Goal: Participate in discussion: Engage in conversation with other users on a specific topic

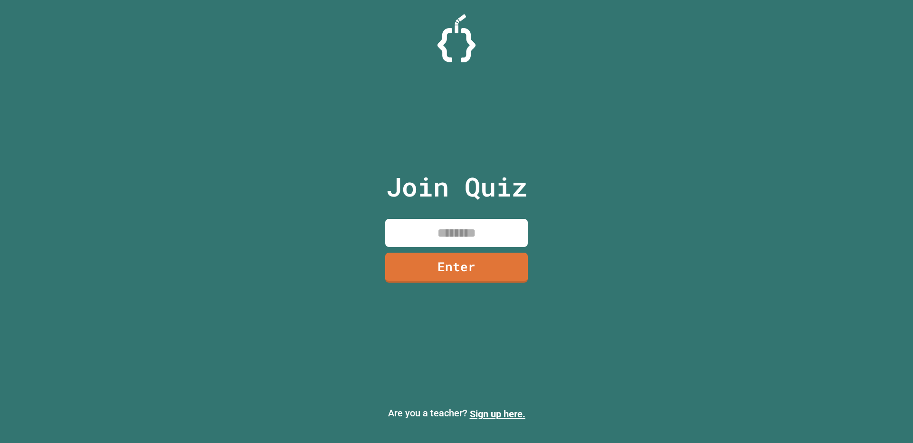
click at [440, 244] on input at bounding box center [456, 233] width 143 height 28
click at [440, 245] on input at bounding box center [456, 233] width 143 height 28
type input "********"
click at [451, 260] on link "Enter" at bounding box center [456, 265] width 130 height 31
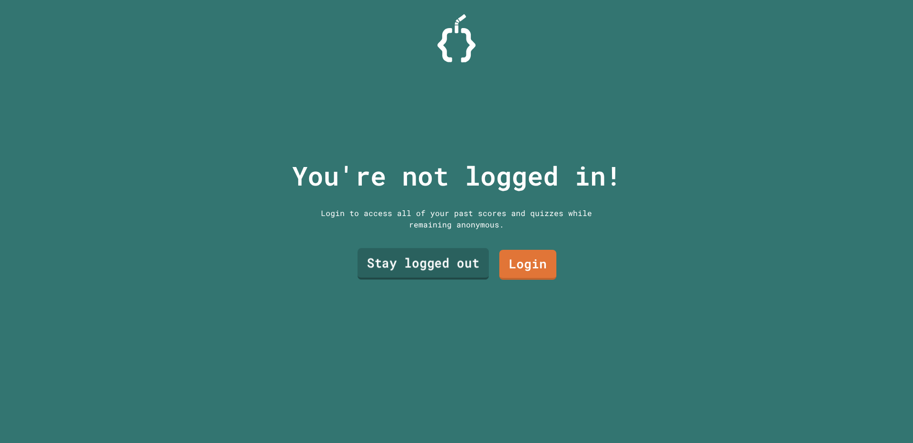
click at [460, 262] on link "Stay logged out" at bounding box center [423, 263] width 131 height 31
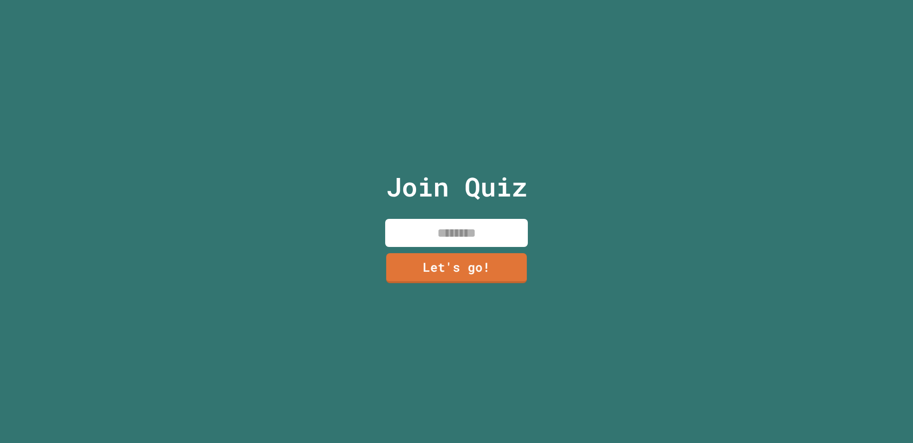
click at [478, 246] on div "Join Quiz Let's go!" at bounding box center [457, 221] width 160 height 443
click at [476, 237] on input at bounding box center [456, 233] width 143 height 28
type input "******"
click at [505, 264] on link "Let's go!" at bounding box center [457, 265] width 133 height 31
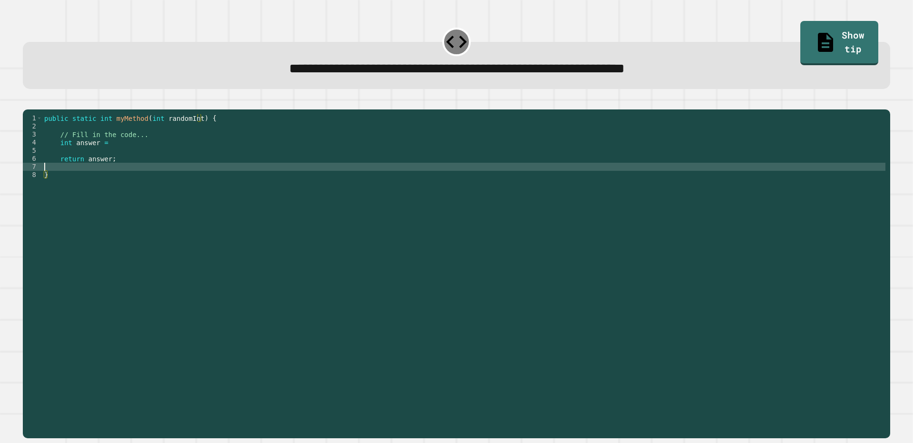
drag, startPoint x: 380, startPoint y: 183, endPoint x: 372, endPoint y: 174, distance: 11.8
click at [380, 182] on div "public static int myMethod ( int randomInt ) { // Fill in the code... int answe…" at bounding box center [463, 263] width 843 height 299
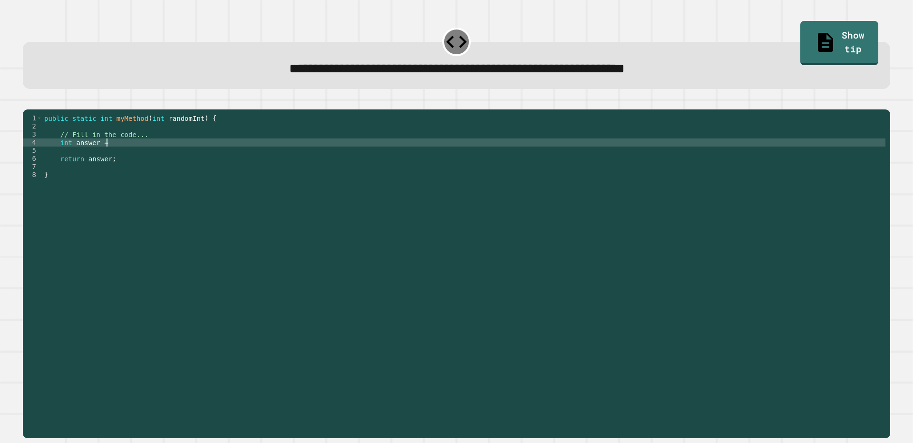
click at [331, 159] on div "public static int myMethod ( int randomInt ) { // Fill in the code... int answe…" at bounding box center [463, 263] width 843 height 299
click at [312, 169] on div "public static int myMethod ( int randomInt ) { // Fill in the code... int answe…" at bounding box center [463, 263] width 843 height 299
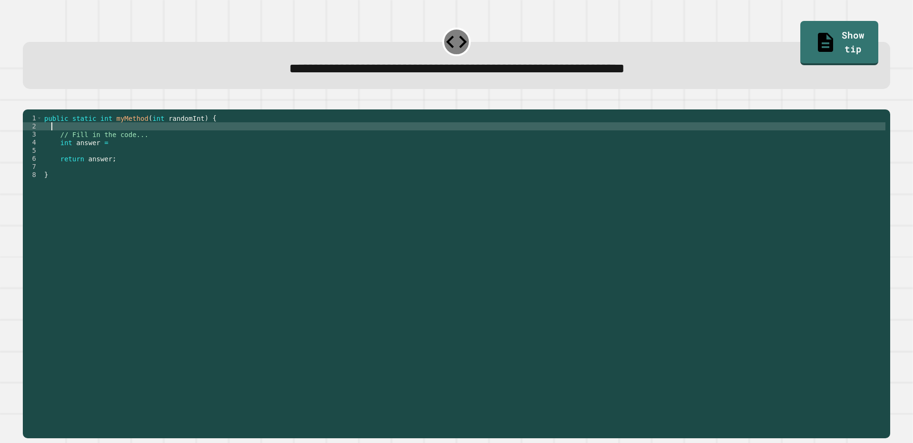
click at [295, 139] on div "public static int myMethod ( int randomInt ) { // Fill in the code... int answe…" at bounding box center [463, 263] width 843 height 299
click at [303, 145] on div "public static int myMethod ( int randomInt ) { // Fill in the code... int answe…" at bounding box center [463, 263] width 843 height 299
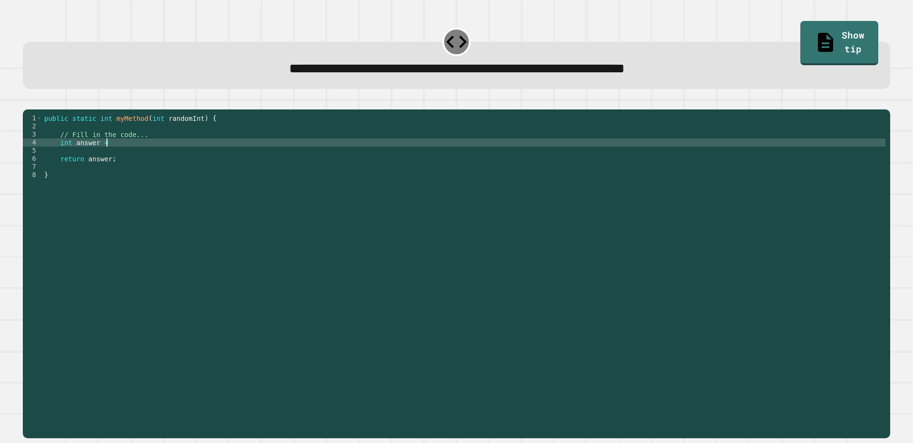
click at [302, 154] on div "public static int myMethod ( int randomInt ) { // Fill in the code... int answe…" at bounding box center [463, 263] width 843 height 299
type textarea "**********"
click at [308, 159] on div "public static double myMethod ( int randomInt ) { //Fill in the code below doub…" at bounding box center [463, 263] width 843 height 299
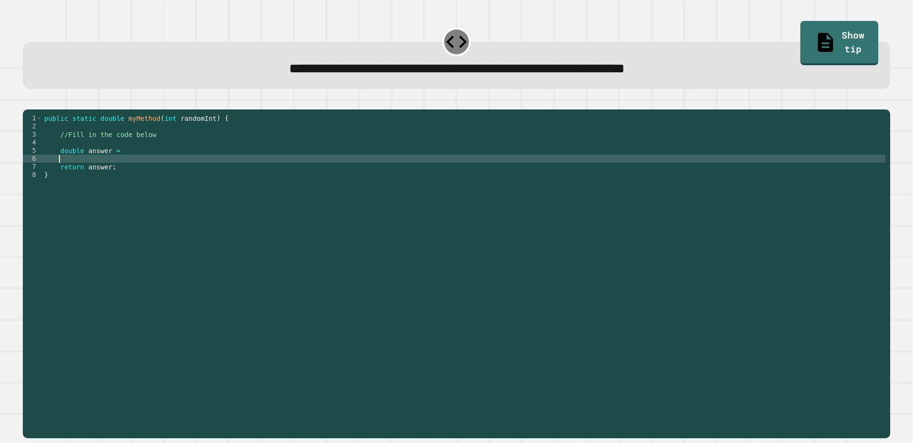
click at [306, 171] on div "public static double myMethod ( int randomInt ) { //Fill in the code below doub…" at bounding box center [463, 263] width 843 height 299
click at [293, 163] on div "public static double myMethod ( int randomInt ) { //Fill in the code below doub…" at bounding box center [463, 263] width 843 height 299
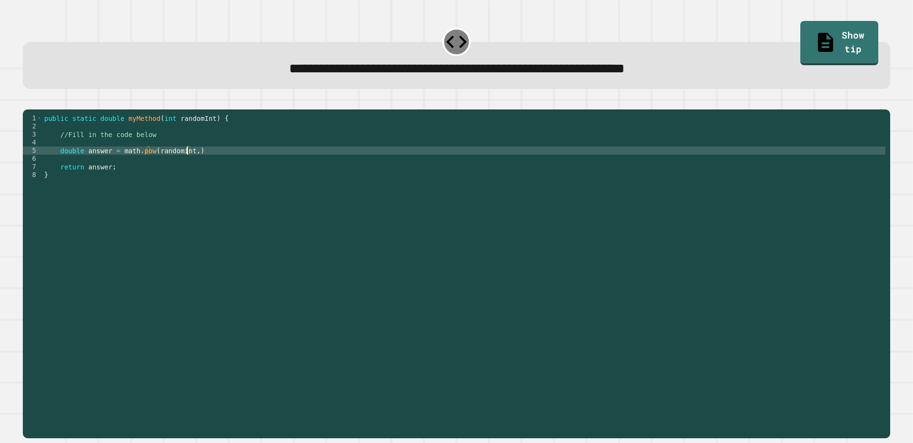
scroll to position [0, 10]
click at [250, 168] on div "public static double myMethod ( int randomInt ) { //Fill in the code below doub…" at bounding box center [463, 263] width 843 height 299
click at [28, 102] on icon "button" at bounding box center [28, 102] width 0 height 0
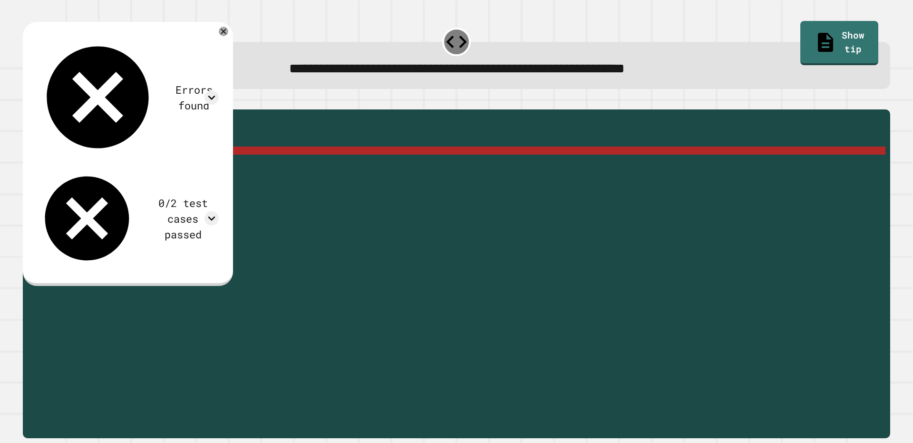
click at [147, 167] on div "public static double myMethod ( int randomInt ) { //Fill in the code below doub…" at bounding box center [463, 263] width 843 height 299
click at [157, 166] on div "public static double myMethod ( int randomInt ) { //Fill in the code below doub…" at bounding box center [463, 263] width 843 height 299
click at [184, 166] on div "public static double myMethod ( int randomInt ) { //Fill in the code below doub…" at bounding box center [463, 263] width 843 height 299
click at [194, 170] on div "public static double myMethod ( int randomInt ) { //Fill in the code below doub…" at bounding box center [463, 263] width 843 height 299
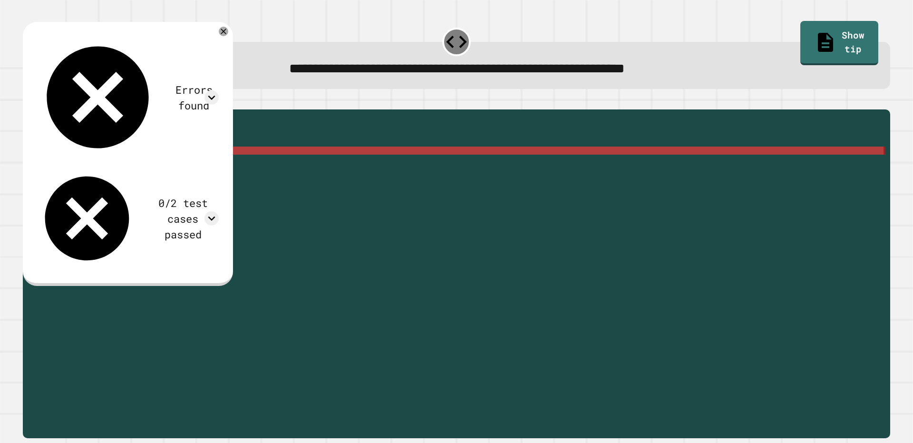
click at [203, 166] on div "public static double myMethod ( int randomInt ) { //Fill in the code below doub…" at bounding box center [463, 255] width 843 height 283
click at [209, 163] on div "public static double myMethod ( int randomInt ) { //Fill in the code below doub…" at bounding box center [463, 263] width 843 height 299
click at [198, 168] on div "public static double myMethod ( int randomInt ) { //Fill in the code below doub…" at bounding box center [463, 263] width 843 height 299
click at [181, 164] on div "public static double myMethod ( int randomInt ) { //Fill in the code below doub…" at bounding box center [463, 263] width 843 height 299
click at [182, 164] on div "public static double myMethod ( int randomInt ) { //Fill in the code below doub…" at bounding box center [463, 263] width 843 height 299
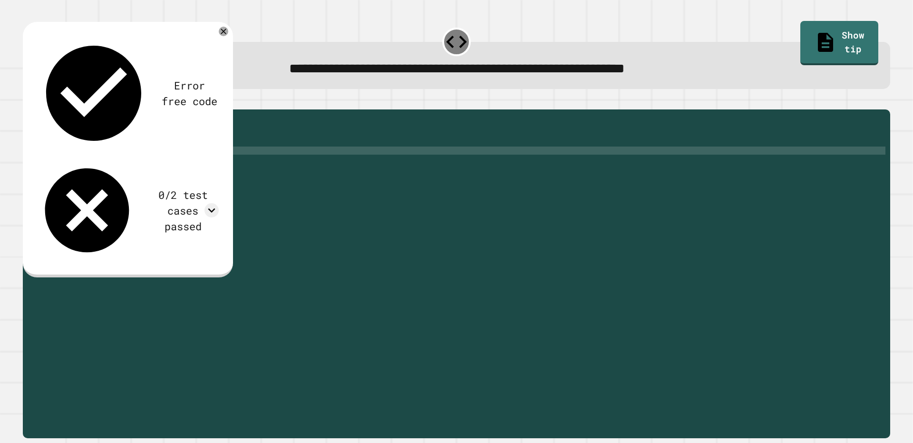
scroll to position [0, 10]
click at [28, 102] on icon "button" at bounding box center [28, 102] width 0 height 0
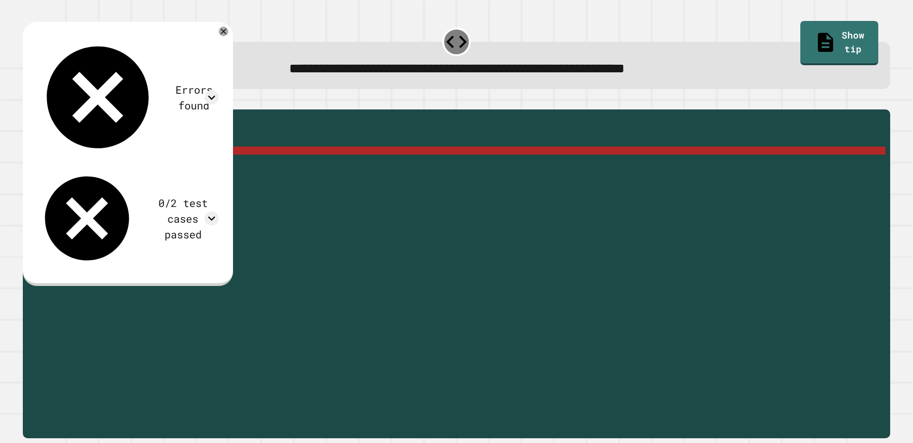
click at [90, 166] on div "public static double myMethod ( int randomInt ) { //Fill in the code below doub…" at bounding box center [463, 263] width 843 height 299
click at [115, 177] on div "public static double myMethod ( int randomInt ) { //Fill in the code below doub…" at bounding box center [463, 263] width 843 height 299
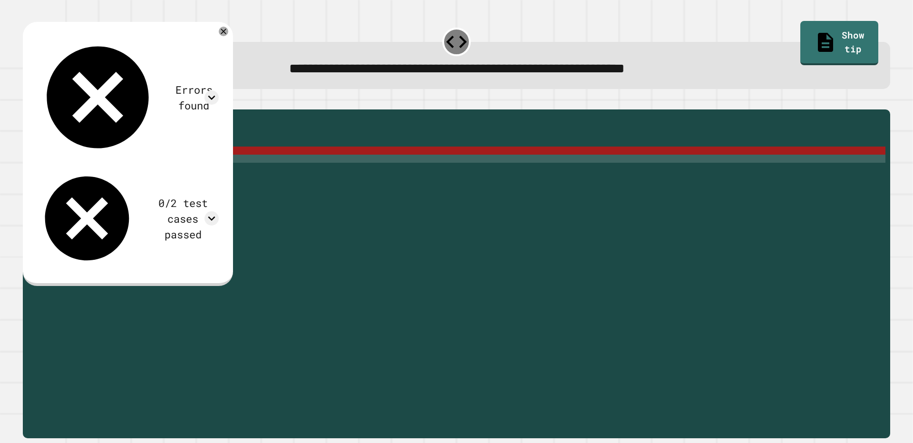
click at [119, 169] on div "public static double myMethod ( int randomInt ) { //Fill in the code below doub…" at bounding box center [463, 263] width 843 height 299
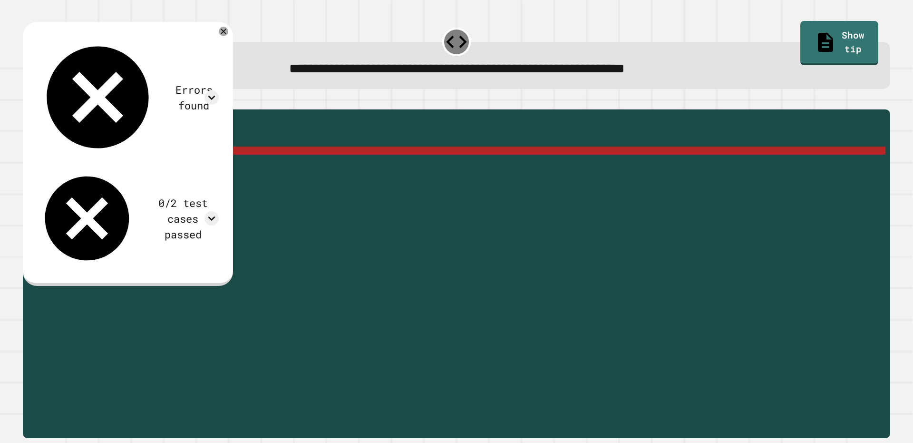
click at [132, 164] on div "public static double myMethod ( int randomInt ) { //Fill in the code below doub…" at bounding box center [463, 263] width 843 height 299
click at [149, 165] on div "public static double myMethod ( int randomInt ) { //Fill in the code below doub…" at bounding box center [463, 263] width 843 height 299
click at [178, 168] on div "public static double myMethod ( int randomInt ) { //Fill in the code below doub…" at bounding box center [463, 263] width 843 height 299
click at [187, 165] on div "public static double myMethod ( int randomInt ) { //Fill in the code below doub…" at bounding box center [463, 263] width 843 height 299
click at [192, 165] on div "public static double myMethod ( int randomInt ) { //Fill in the code below doub…" at bounding box center [463, 263] width 843 height 299
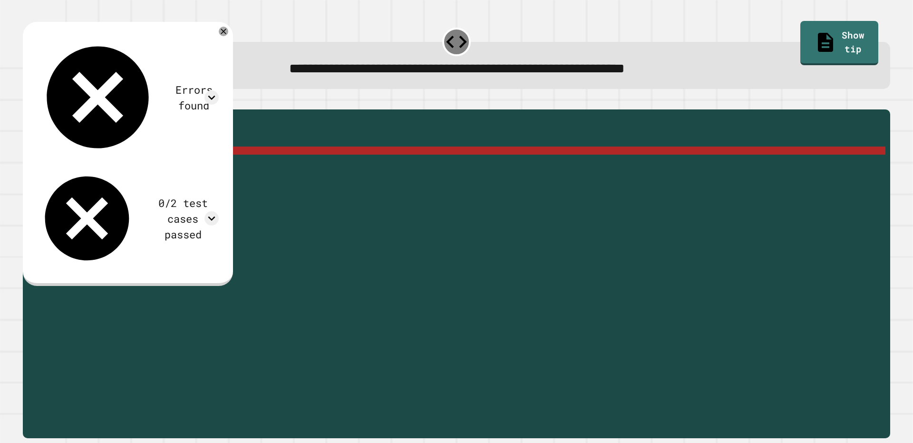
click at [196, 165] on div "public static double myMethod ( int randomInt ) { //Fill in the code below doub…" at bounding box center [463, 263] width 843 height 299
click at [181, 166] on div "public static double myMethod ( int randomInt ) { //Fill in the code below doub…" at bounding box center [463, 263] width 843 height 299
click at [183, 166] on div "public static double myMethod ( int randomInt ) { //Fill in the code below doub…" at bounding box center [463, 263] width 843 height 299
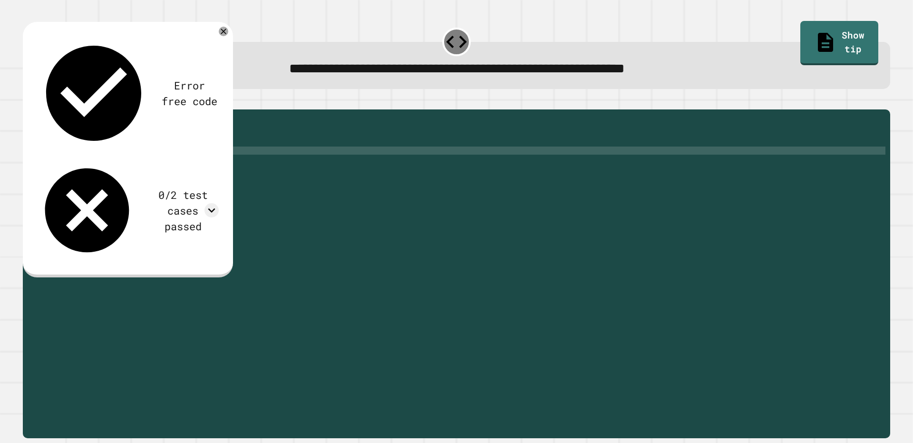
click at [28, 102] on button "button" at bounding box center [28, 102] width 0 height 0
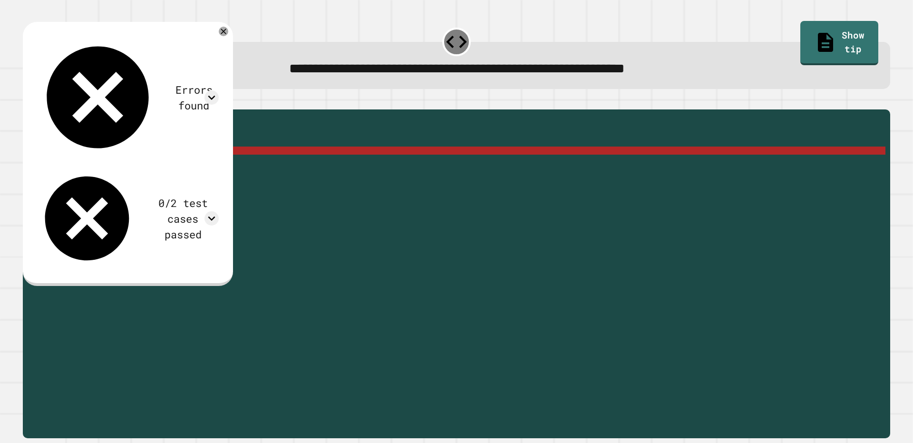
click at [184, 167] on div "public static double myMethod ( int randomInt ) { //Fill in the code below doub…" at bounding box center [463, 263] width 843 height 299
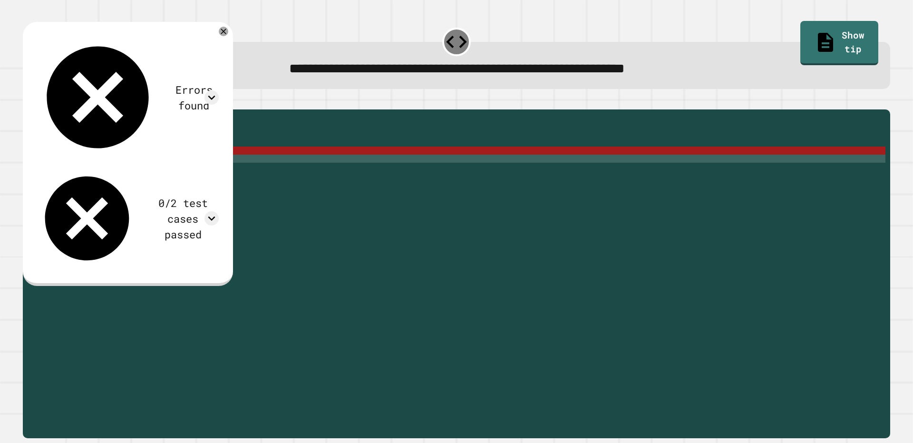
click at [228, 170] on div "public static double myMethod ( int randomInt ) { //Fill in the code below doub…" at bounding box center [463, 263] width 843 height 299
click at [119, 167] on div "public static double myMethod ( int randomInt ) { //Fill in the code below doub…" at bounding box center [463, 263] width 843 height 299
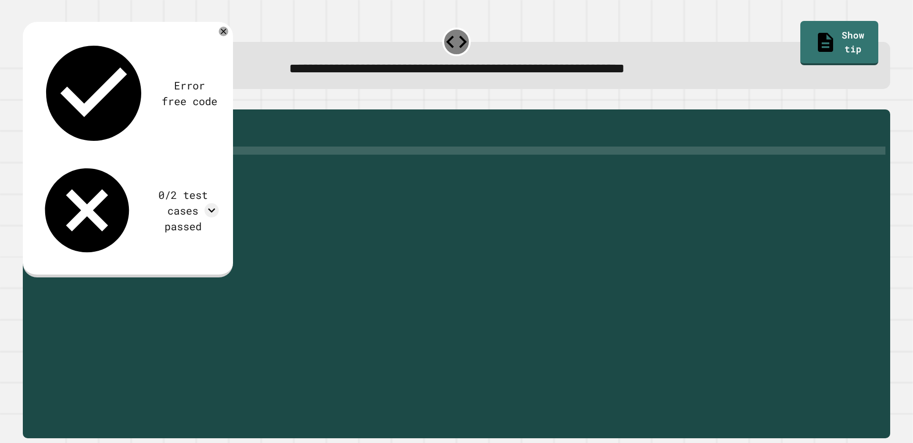
scroll to position [0, 5]
type textarea "**********"
click at [28, 102] on button "button" at bounding box center [28, 102] width 0 height 0
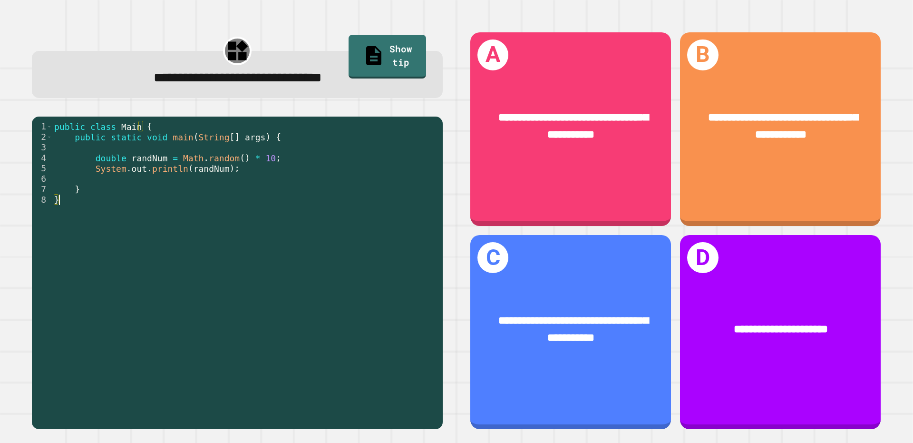
click at [126, 199] on div "public class Main { public static void main ( String [ ] args ) { double randNu…" at bounding box center [245, 267] width 386 height 293
click at [128, 180] on div "public class Main { public static void main ( String [ ] args ) { double randNu…" at bounding box center [245, 267] width 386 height 293
click at [133, 185] on div "public class Main { public static void main ( String [ ] args ) { double randNu…" at bounding box center [245, 267] width 386 height 293
click at [144, 168] on div "public class Main { public static void main ( String [ ] args ) { double randNu…" at bounding box center [245, 267] width 386 height 293
click at [147, 151] on div "public class Main { public static void main ( String [ ] args ) { double randNu…" at bounding box center [245, 267] width 386 height 293
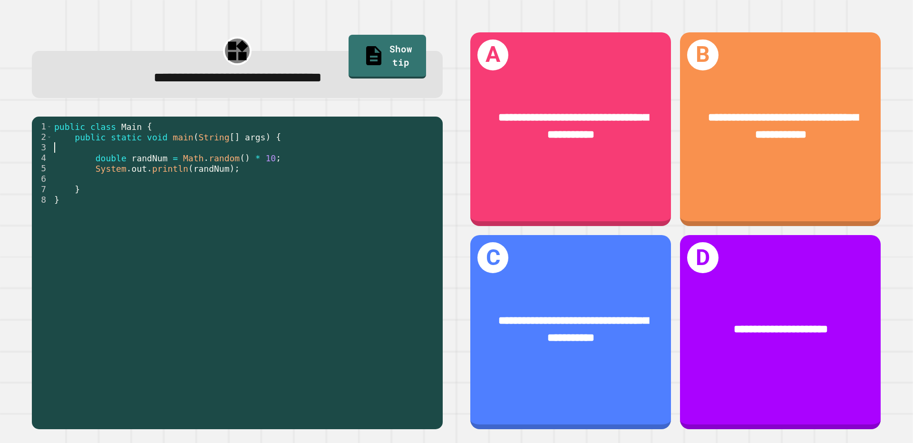
click at [154, 139] on div "public class Main { public static void main ( String [ ] args ) { double randNu…" at bounding box center [245, 267] width 386 height 293
click at [186, 153] on div "public class Main { public static void main ( String [ ] args ) { double randNu…" at bounding box center [245, 267] width 386 height 293
click at [183, 147] on div "public class Main { public static void main ( String [ ] args ) { double randNu…" at bounding box center [245, 267] width 386 height 293
click at [182, 136] on div "public class Main { public static void main ( String [ ] args ) { double randNu…" at bounding box center [245, 267] width 386 height 293
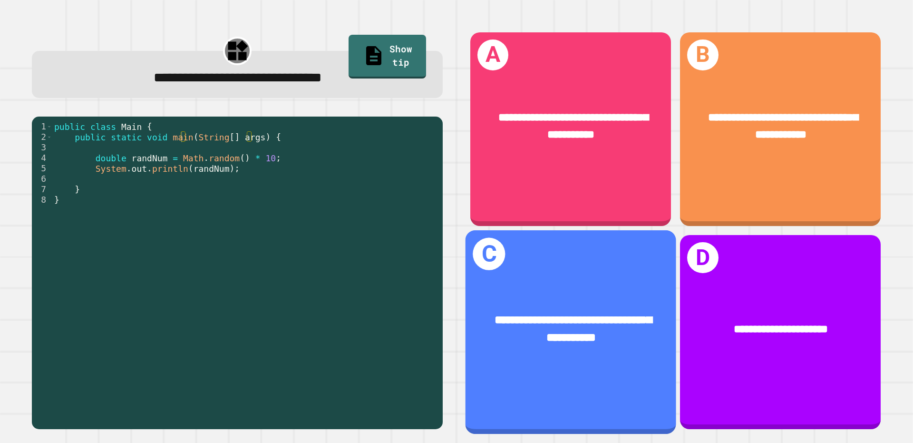
click at [606, 289] on div "**********" at bounding box center [571, 329] width 211 height 81
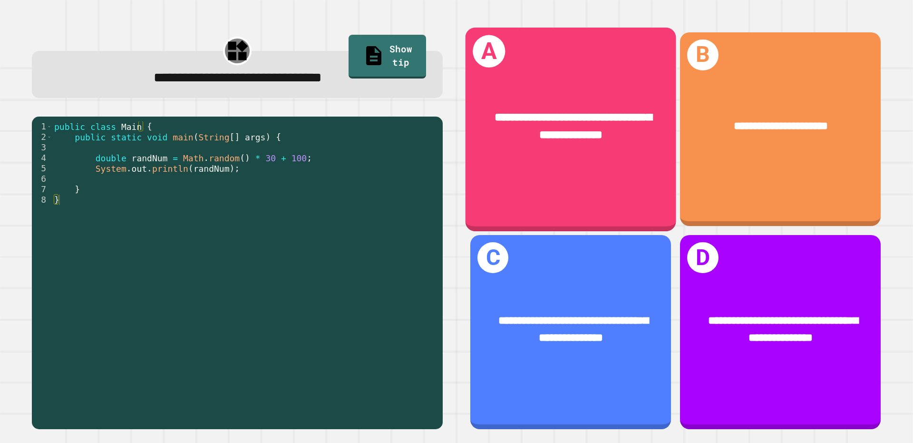
click at [563, 100] on div "**********" at bounding box center [571, 126] width 211 height 81
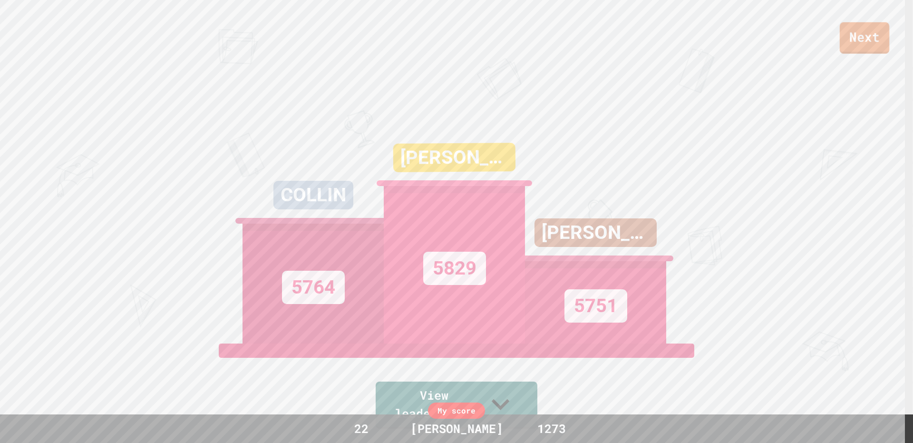
click at [871, 31] on link "Next" at bounding box center [864, 37] width 49 height 31
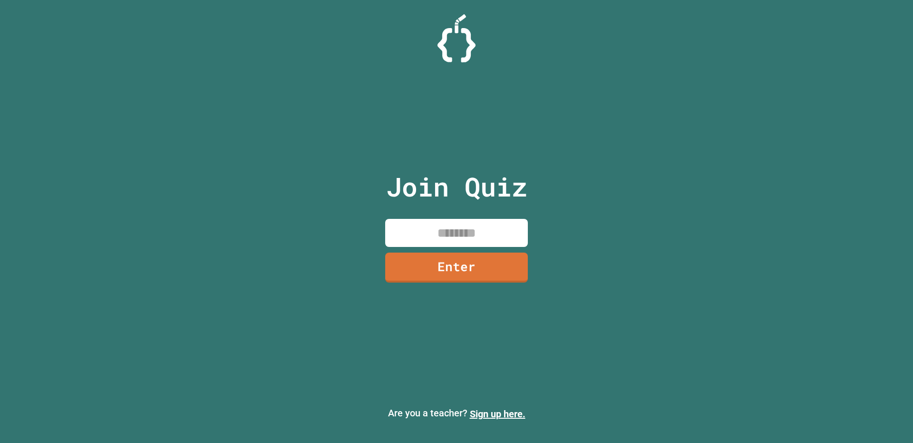
click at [485, 245] on input at bounding box center [456, 233] width 143 height 28
type input "********"
click at [486, 256] on link "Enter" at bounding box center [457, 266] width 138 height 31
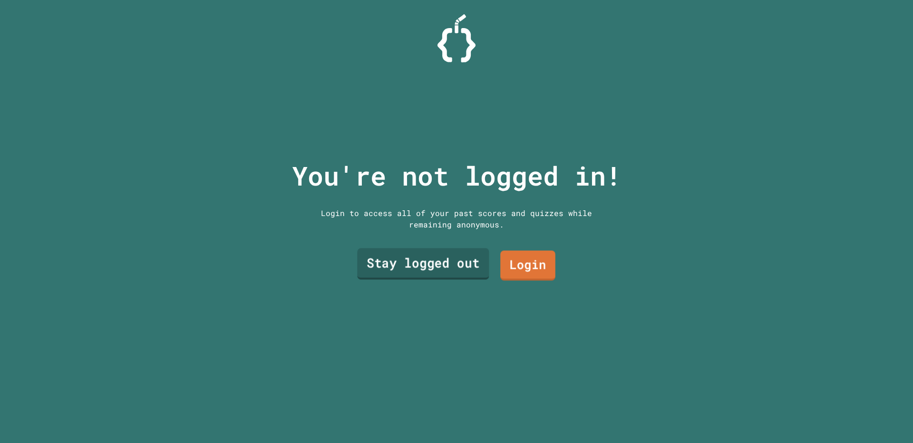
click at [451, 255] on link "Stay logged out" at bounding box center [423, 263] width 132 height 31
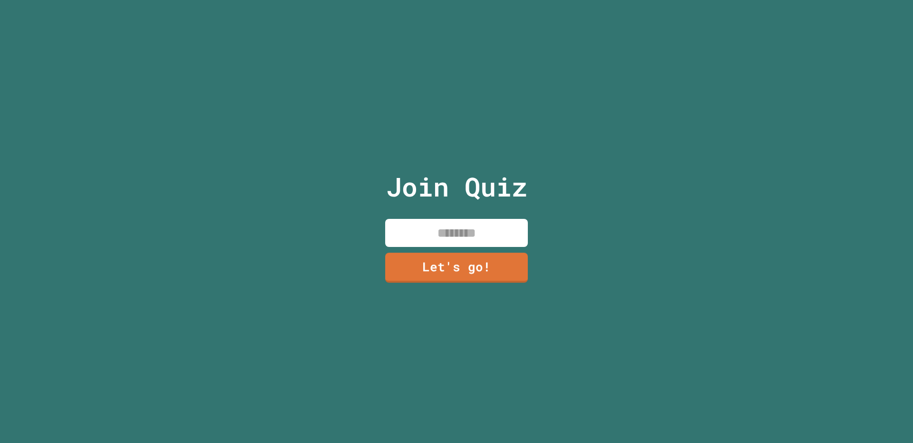
click at [460, 237] on input at bounding box center [456, 233] width 143 height 28
type input "******"
click at [459, 258] on link "Let's go!" at bounding box center [456, 265] width 133 height 31
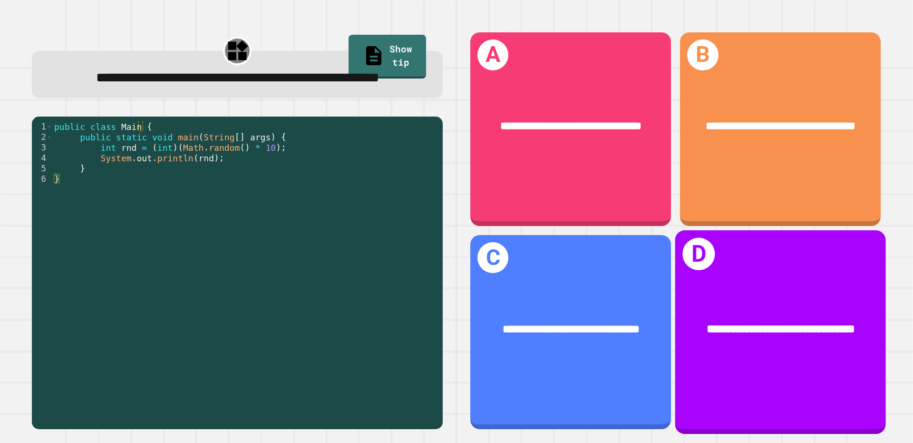
click at [769, 298] on div "**********" at bounding box center [780, 330] width 211 height 64
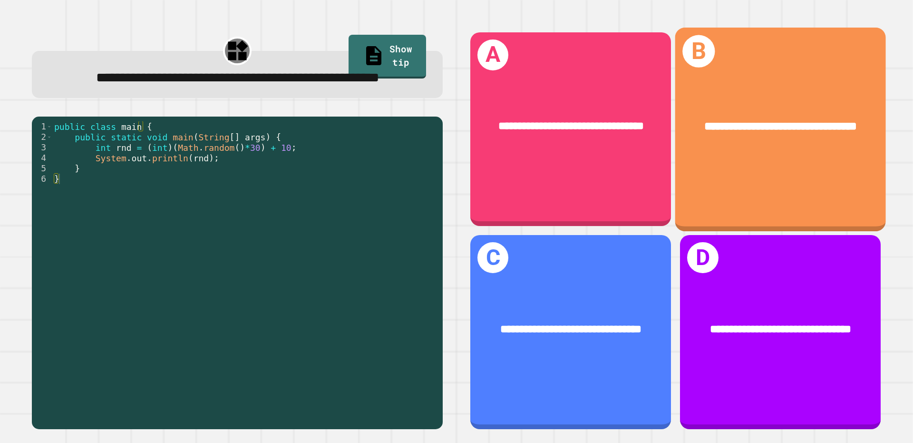
click at [732, 197] on div "**********" at bounding box center [780, 129] width 211 height 204
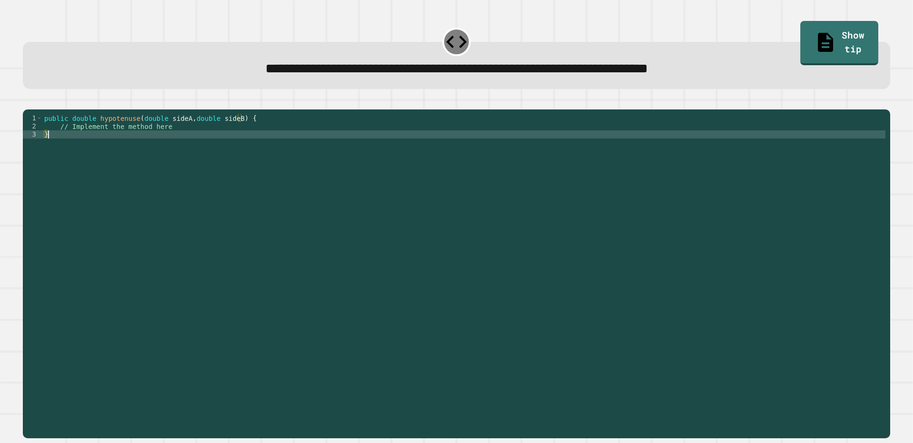
drag, startPoint x: 327, startPoint y: 158, endPoint x: 309, endPoint y: 137, distance: 27.7
click at [322, 154] on div "public double hypotenuse ( double sideA , double sideB ) { // Implement the met…" at bounding box center [463, 263] width 843 height 299
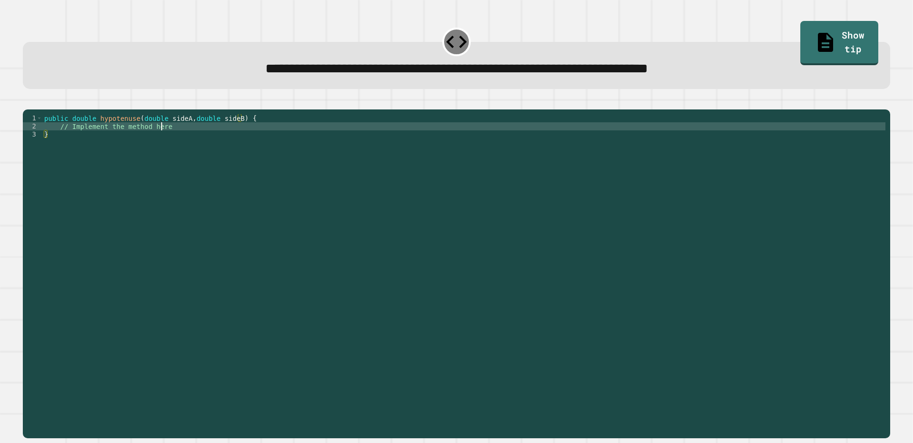
click at [309, 137] on div "public double hypotenuse ( double sideA , double sideB ) { // Implement the met…" at bounding box center [463, 263] width 843 height 299
type textarea "*"
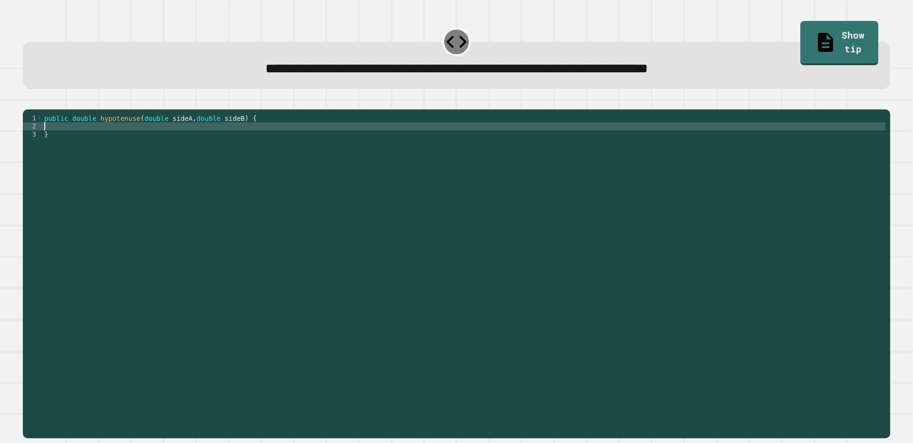
type textarea "**********"
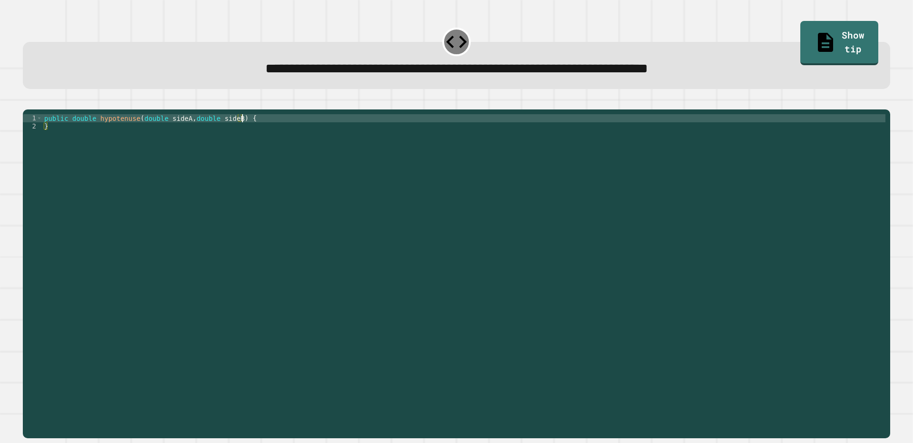
scroll to position [0, 0]
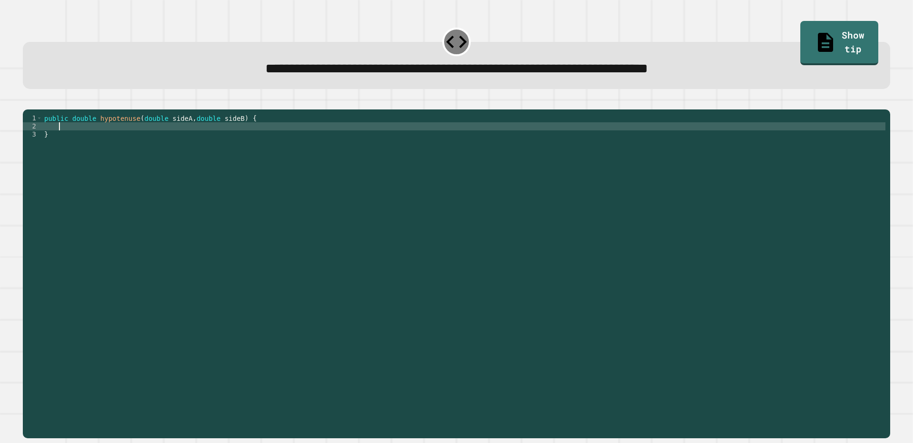
type textarea "*"
click at [58, 141] on div "public double hypotenuse ( double sideA , double sideB ) { Math . pow }" at bounding box center [463, 263] width 843 height 299
click at [211, 141] on div "public double hypotenuse ( double sideA , double sideB ) { return Math . pow }" at bounding box center [463, 263] width 843 height 299
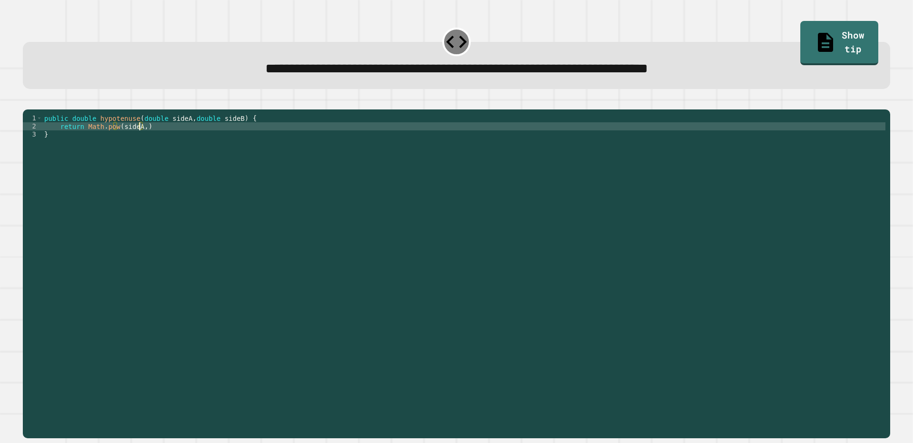
scroll to position [0, 7]
click at [164, 138] on div "public double hypotenuse ( double sideA , double sideB ) { return Math . pow ( …" at bounding box center [463, 263] width 843 height 299
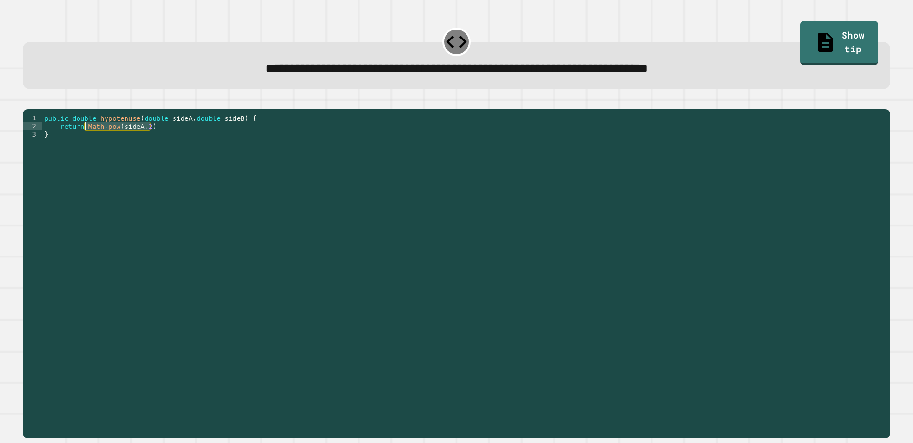
drag, startPoint x: 160, startPoint y: 139, endPoint x: 83, endPoint y: 140, distance: 76.6
click at [83, 140] on div "public double hypotenuse ( double sideA , double sideB ) { return Math . pow ( …" at bounding box center [463, 263] width 843 height 299
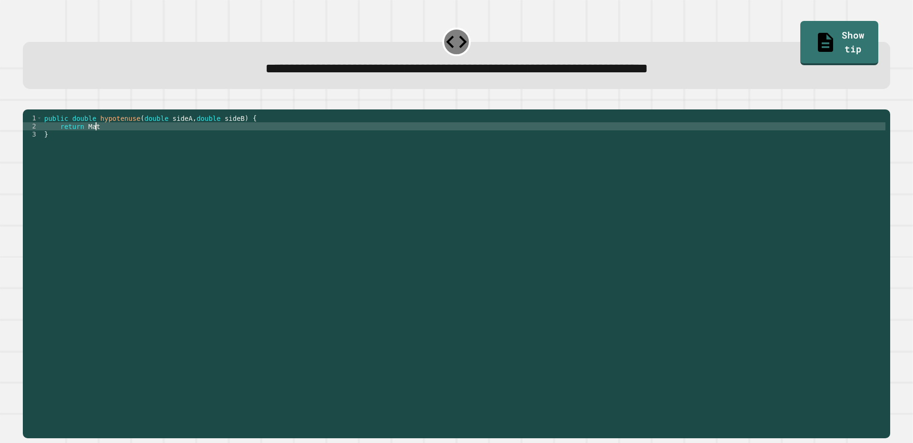
scroll to position [0, 3]
type textarea "*"
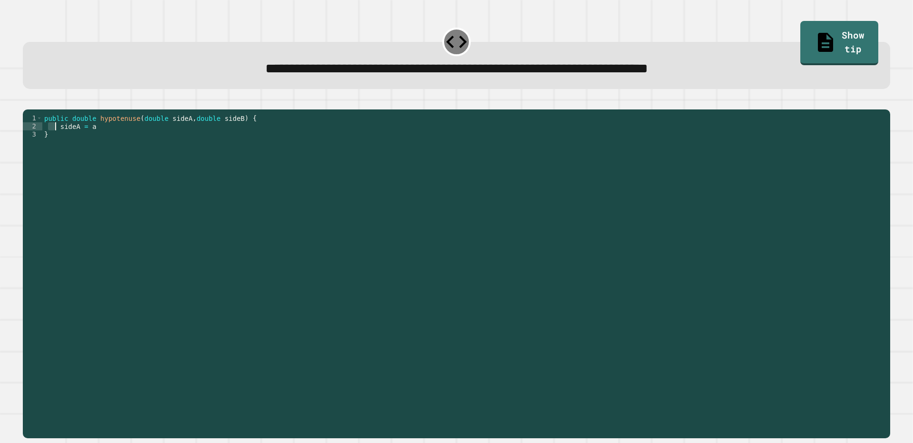
click at [58, 139] on div "public double hypotenuse ( double sideA , double sideB ) { sideA = a }" at bounding box center [463, 263] width 843 height 299
click at [60, 140] on div "public double hypotenuse ( double sideA , double sideB ) { sideA = a }" at bounding box center [463, 255] width 843 height 283
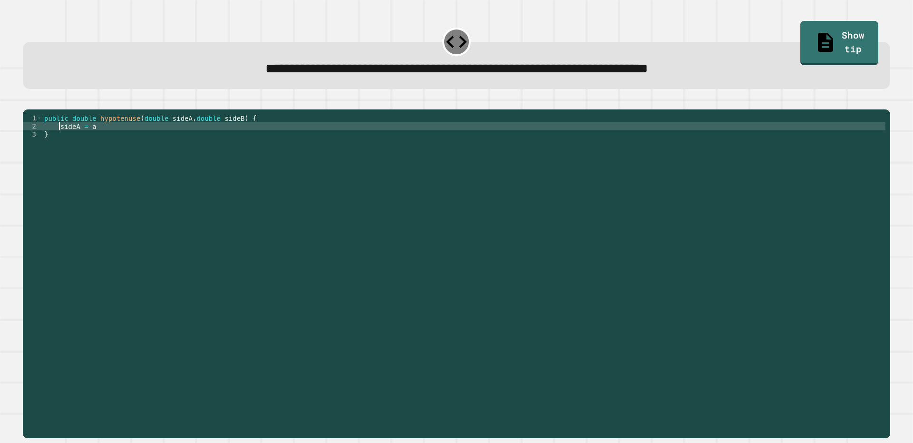
click at [60, 141] on div "public double hypotenuse ( double sideA , double sideB ) { sideA = a }" at bounding box center [463, 263] width 843 height 299
click at [161, 147] on div "public double hypotenuse ( double sideA , double sideB ) { double sideA = a }" at bounding box center [463, 263] width 843 height 299
click at [160, 141] on div "public double hypotenuse ( double sideA , double sideB ) { double sideA = a }" at bounding box center [463, 263] width 843 height 299
type textarea "**********"
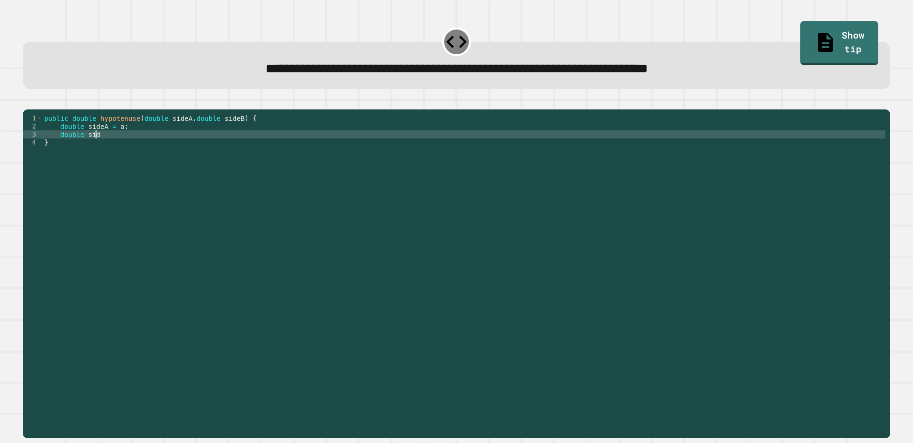
scroll to position [0, 3]
type textarea "**********"
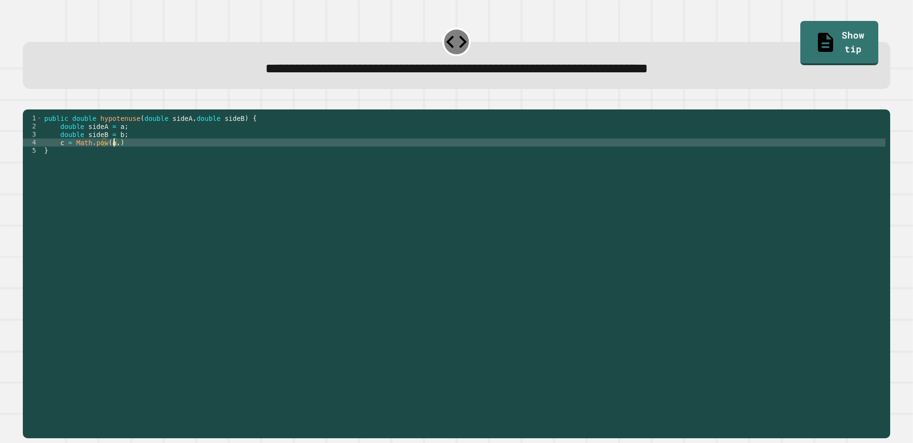
scroll to position [0, 5]
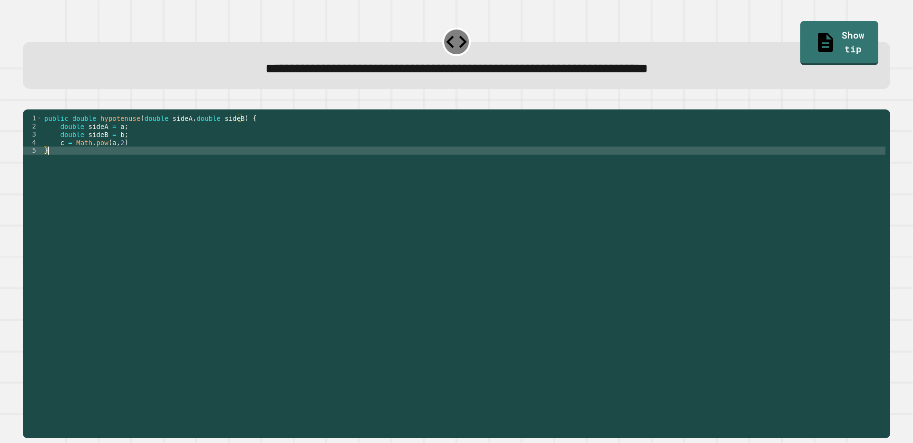
click at [188, 164] on div "public double hypotenuse ( double sideA , double sideB ) { double sideA = a ; d…" at bounding box center [463, 263] width 843 height 299
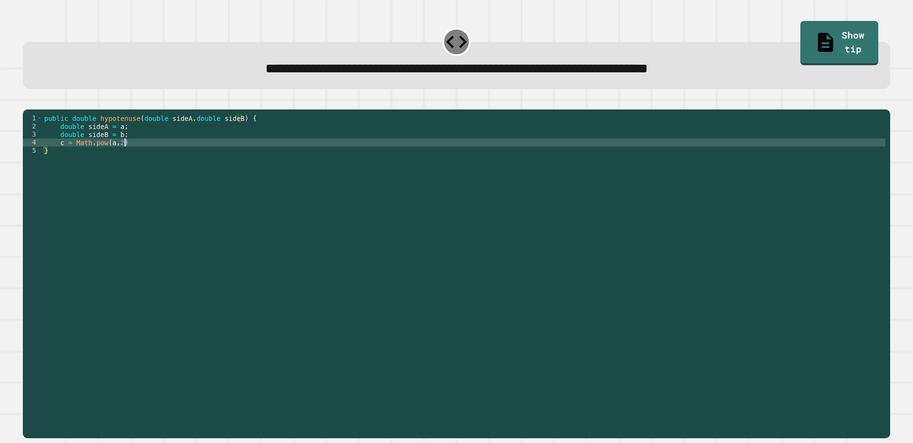
click at [189, 158] on div "public double hypotenuse ( double sideA , double sideB ) { double sideA = a ; d…" at bounding box center [463, 263] width 843 height 299
type textarea "**********"
click at [189, 158] on div "public static double raiseToPower ( int myNumber ) { //Fill in the code below r…" at bounding box center [463, 263] width 843 height 299
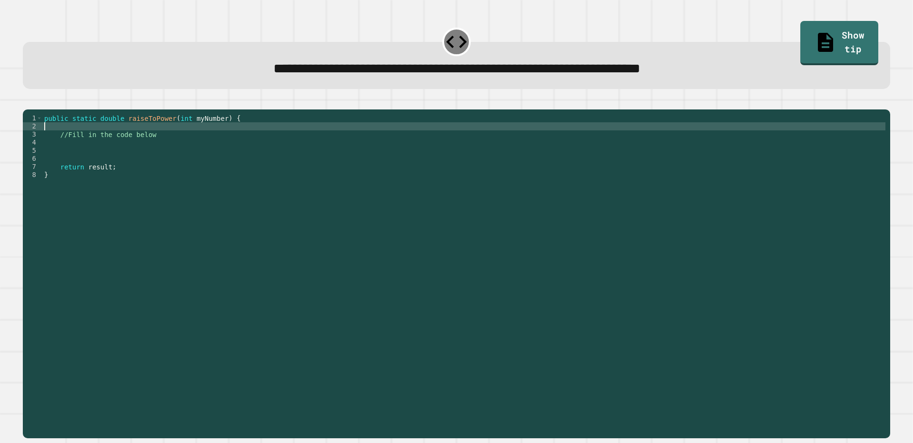
click at [193, 140] on div "public static double raiseToPower ( int myNumber ) { //Fill in the code below r…" at bounding box center [463, 263] width 843 height 299
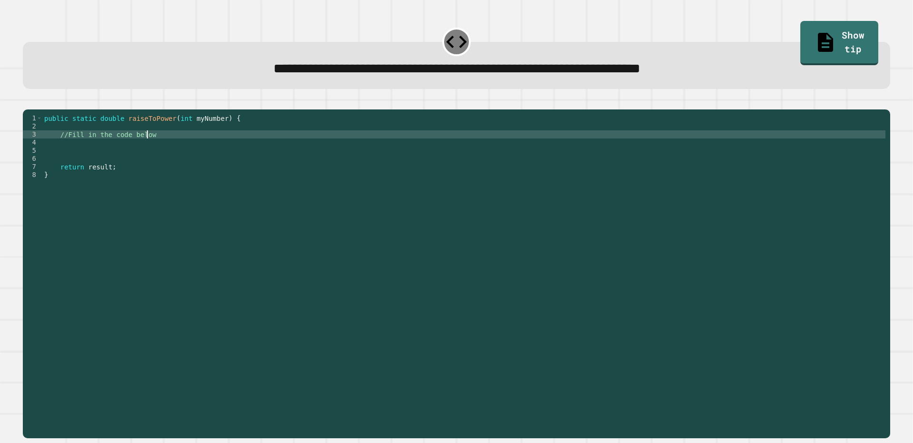
click at [205, 146] on div "public static double raiseToPower ( int myNumber ) { //Fill in the code below r…" at bounding box center [463, 263] width 843 height 299
type textarea "**********"
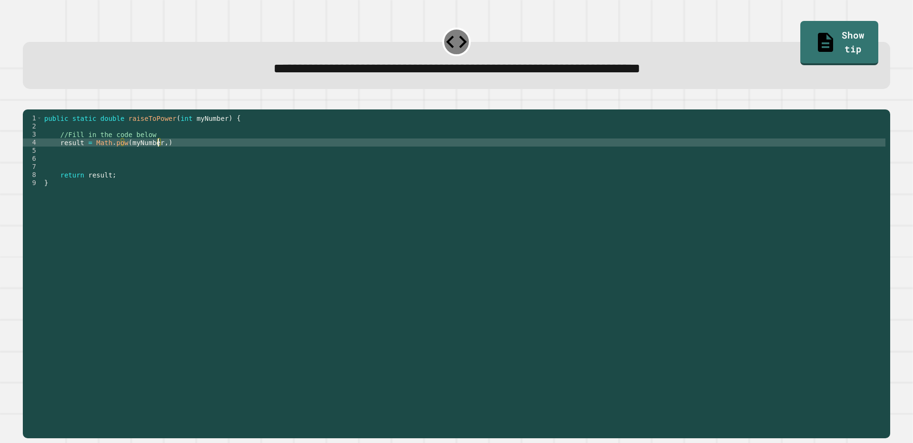
scroll to position [0, 8]
click at [37, 111] on icon "button" at bounding box center [33, 107] width 5 height 7
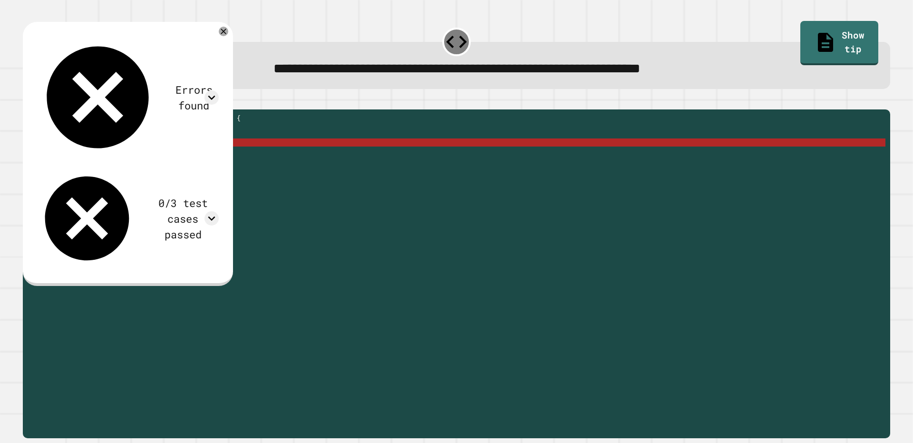
scroll to position [0, 0]
click at [176, 162] on div "public static double raiseToPower ( int myNumber ) { //Fill in the code below r…" at bounding box center [463, 263] width 843 height 299
click at [176, 160] on div "public static double raiseToPower ( int myNumber ) { //Fill in the code below r…" at bounding box center [463, 263] width 843 height 299
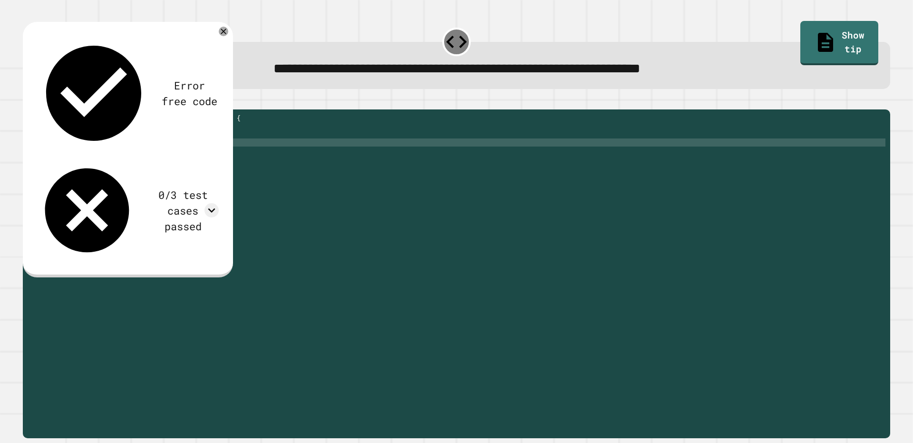
click at [28, 102] on button "button" at bounding box center [28, 102] width 0 height 0
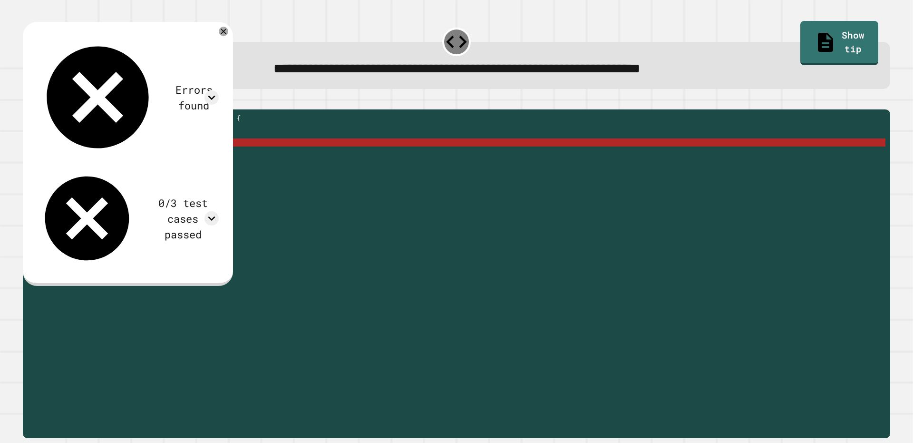
click at [79, 157] on div "public static double raiseToPower ( int myNumber ) { //Fill in the code below r…" at bounding box center [463, 263] width 843 height 299
click at [59, 154] on div "public static double raiseToPower ( int myNumber ) { //Fill in the code below r…" at bounding box center [463, 263] width 843 height 299
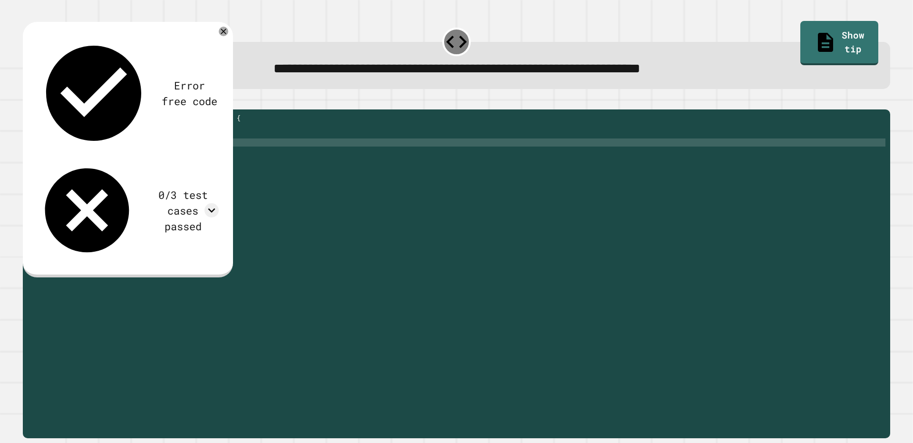
scroll to position [0, 3]
type textarea "**********"
click at [28, 102] on icon "button" at bounding box center [28, 102] width 0 height 0
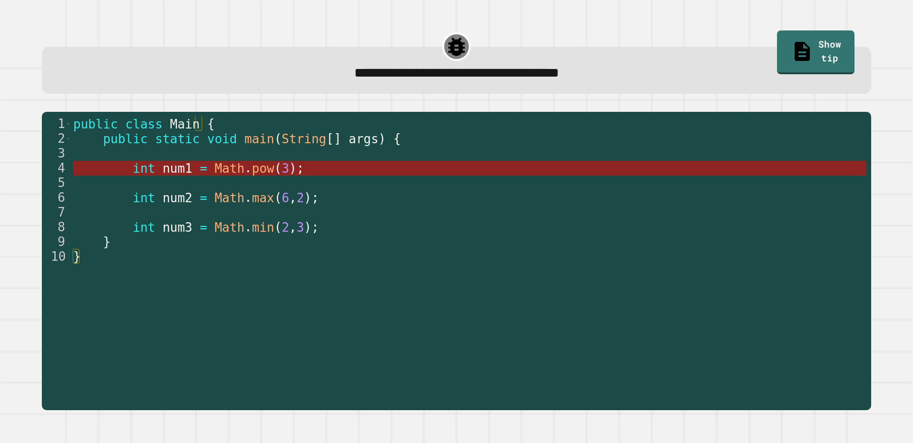
click at [252, 171] on span "pow" at bounding box center [263, 168] width 22 height 14
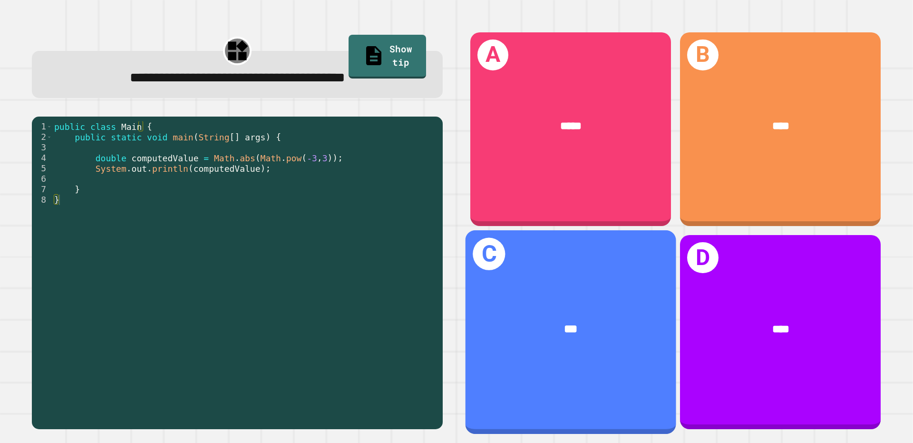
click at [602, 284] on div "C ***" at bounding box center [571, 332] width 211 height 204
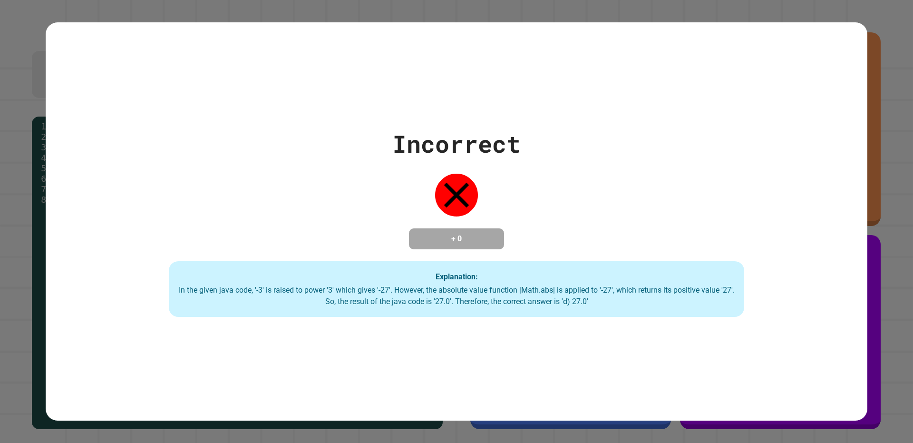
click at [403, 236] on div "Incorrect + 0 Explanation: In the given java code, '-3' is raised to power '3' …" at bounding box center [457, 221] width 822 height 191
drag, startPoint x: 420, startPoint y: 220, endPoint x: 427, endPoint y: 214, distance: 9.4
click at [427, 214] on div "Incorrect + 0 Explanation: In the given java code, '-3' is raised to power '3' …" at bounding box center [457, 221] width 822 height 191
click at [482, 186] on div "Incorrect + 0 Explanation: In the given java code, '-3' is raised to power '3' …" at bounding box center [457, 221] width 822 height 191
click at [499, 167] on div "Incorrect + 0 Explanation: In the given java code, '-3' is raised to power '3' …" at bounding box center [457, 221] width 822 height 191
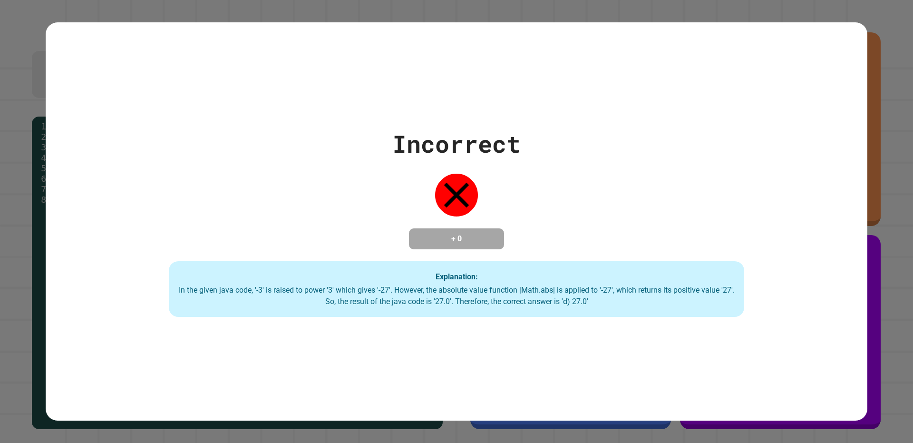
click at [500, 165] on div "Incorrect + 0 Explanation: In the given java code, '-3' is raised to power '3' …" at bounding box center [457, 221] width 822 height 191
drag, startPoint x: 456, startPoint y: 164, endPoint x: 351, endPoint y: 167, distance: 105.2
drag, startPoint x: 351, startPoint y: 167, endPoint x: 174, endPoint y: 132, distance: 180.4
drag, startPoint x: 174, startPoint y: 132, endPoint x: 232, endPoint y: 104, distance: 64.7
drag, startPoint x: 232, startPoint y: 104, endPoint x: 567, endPoint y: 103, distance: 335.4
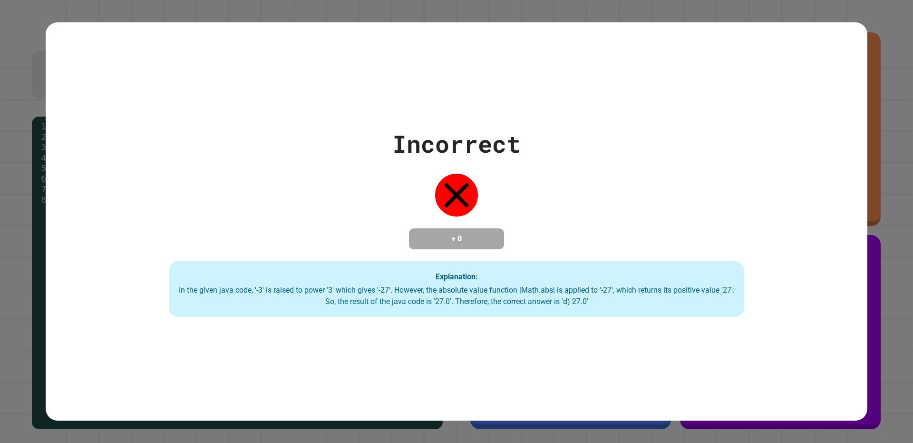
click at [138, 255] on div "Incorrect + 0 Explanation: In the given java code, '-3' is raised to power '3' …" at bounding box center [457, 221] width 822 height 191
click at [135, 246] on div "Incorrect + 0 Explanation: In the given java code, '-3' is raised to power '3' …" at bounding box center [457, 221] width 822 height 191
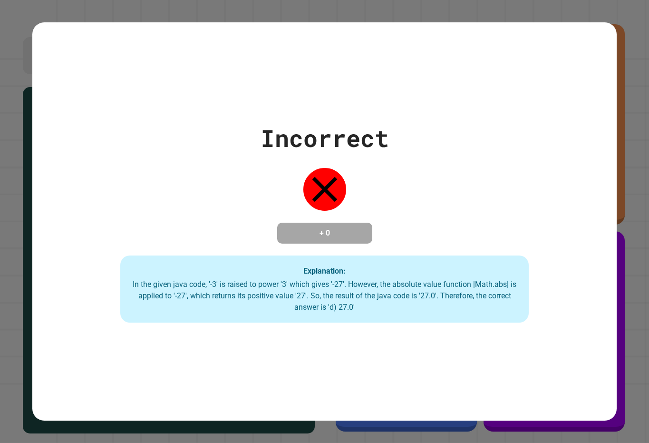
drag, startPoint x: 134, startPoint y: 207, endPoint x: 525, endPoint y: 188, distance: 391.5
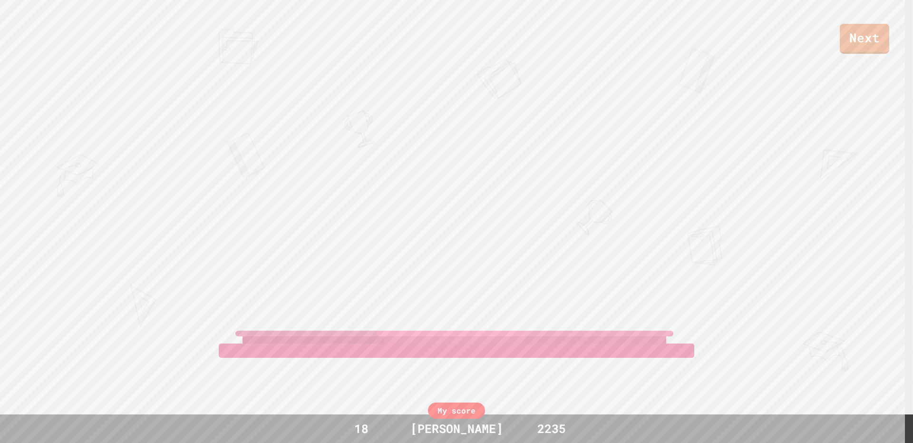
drag, startPoint x: 762, startPoint y: 59, endPoint x: 523, endPoint y: 461, distance: 467.9
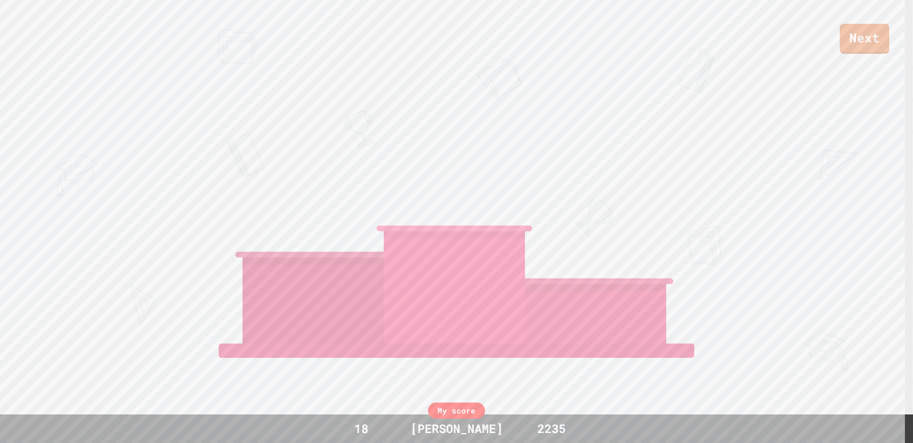
click at [407, 241] on div at bounding box center [454, 287] width 141 height 112
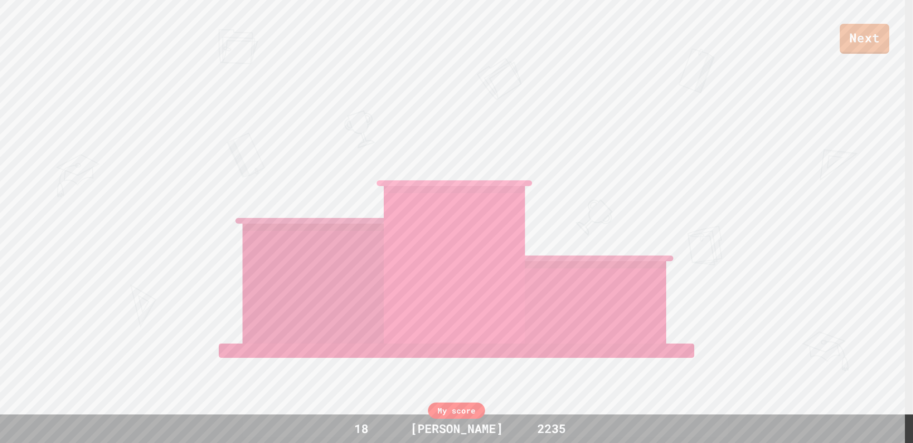
click at [415, 227] on div at bounding box center [454, 264] width 141 height 157
click at [431, 205] on div at bounding box center [454, 264] width 141 height 157
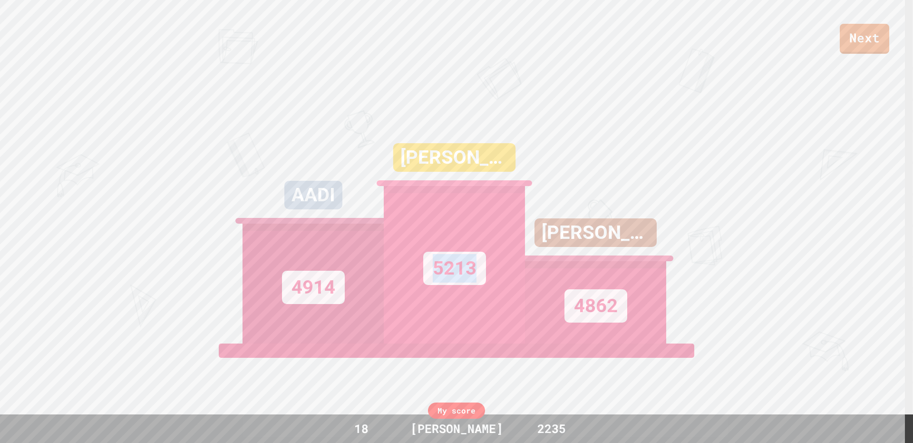
click at [438, 197] on div "5213" at bounding box center [454, 264] width 141 height 157
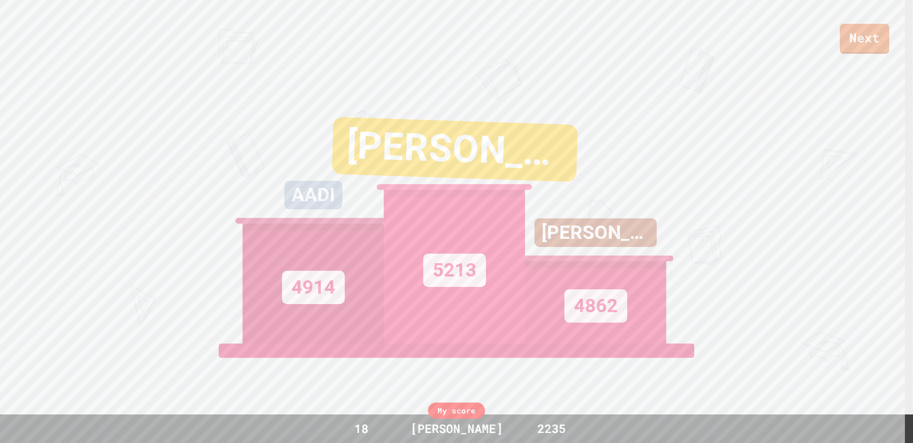
click at [438, 197] on div "5213" at bounding box center [454, 267] width 141 height 154
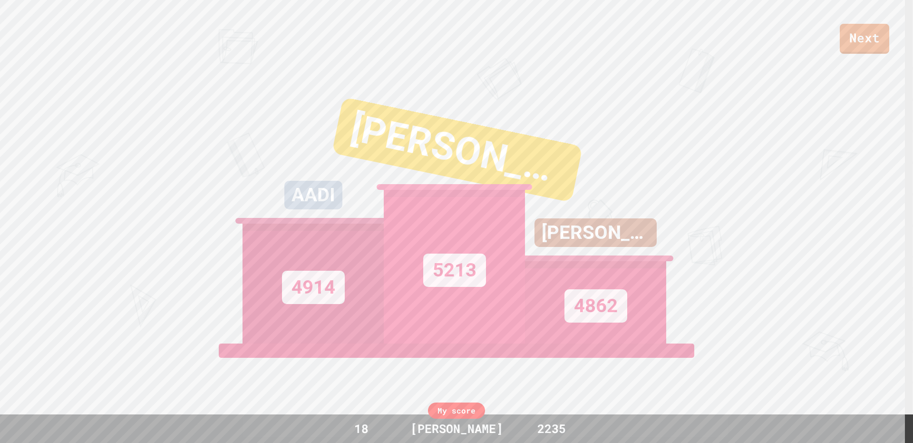
click at [438, 197] on div "5213" at bounding box center [454, 267] width 141 height 154
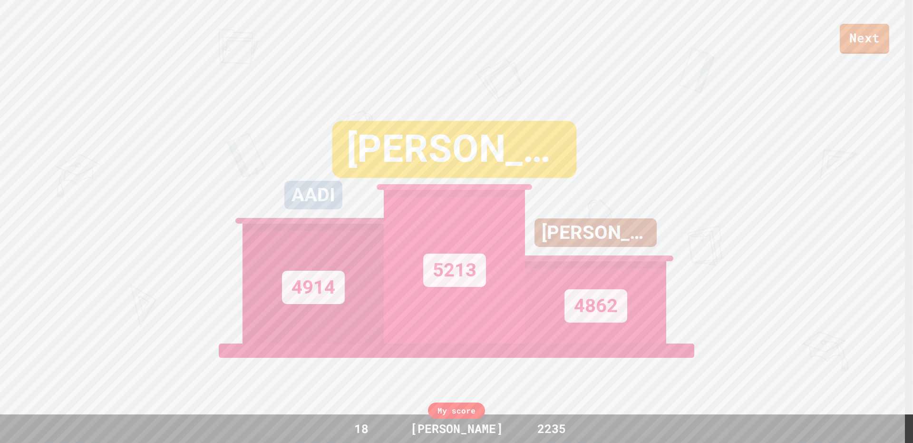
click at [440, 196] on div "[PERSON_NAME] 5213" at bounding box center [454, 225] width 141 height 238
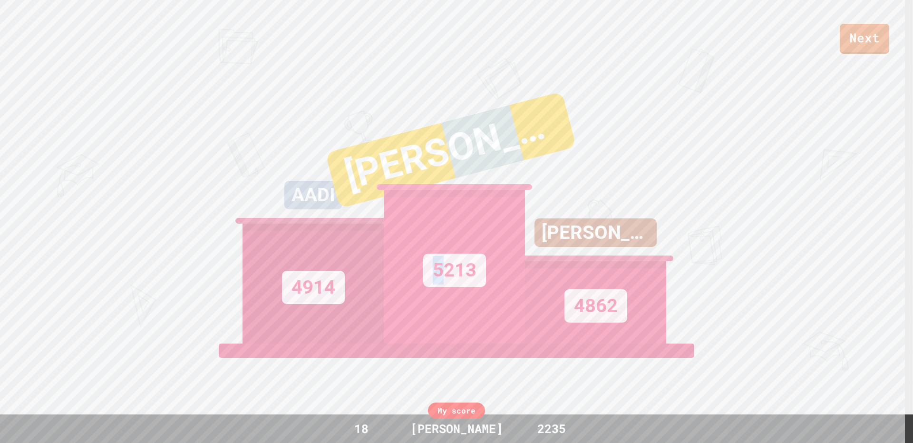
click at [439, 206] on div "5213" at bounding box center [454, 267] width 141 height 154
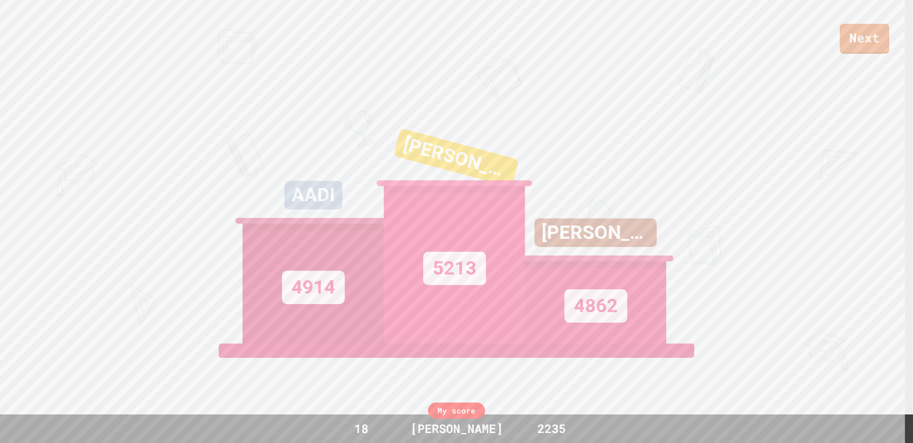
click at [402, 356] on div "View leaderboard" at bounding box center [457, 385] width 162 height 85
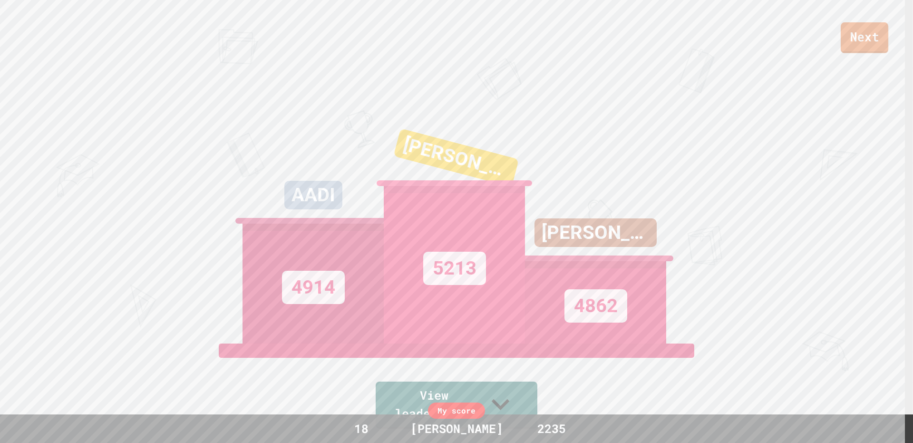
click at [885, 48] on link "Next" at bounding box center [865, 37] width 48 height 31
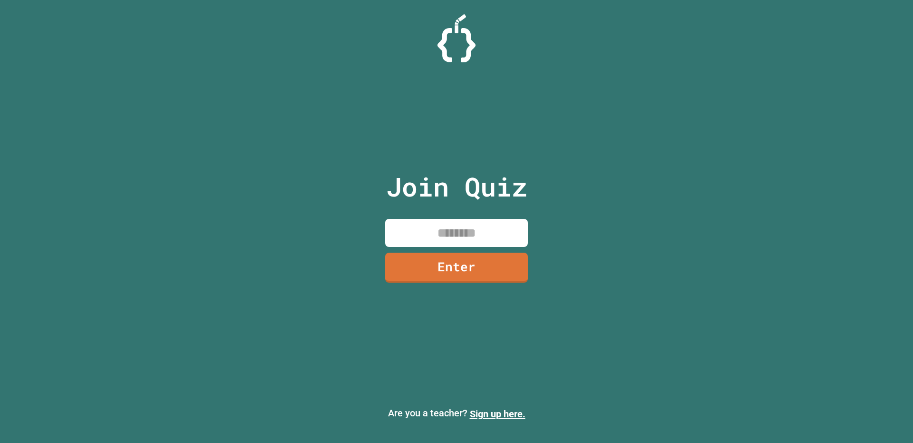
click at [447, 241] on input at bounding box center [456, 233] width 143 height 28
type input "********"
click at [460, 267] on link "Enter" at bounding box center [457, 265] width 133 height 31
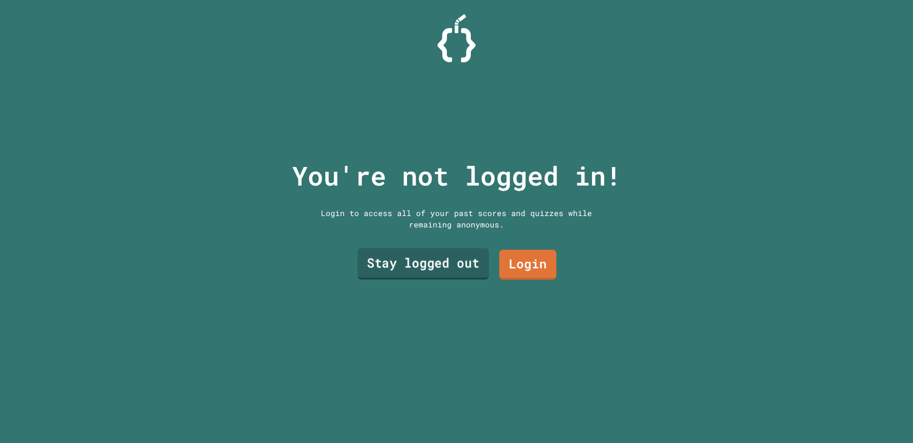
click at [463, 264] on link "Stay logged out" at bounding box center [423, 263] width 131 height 31
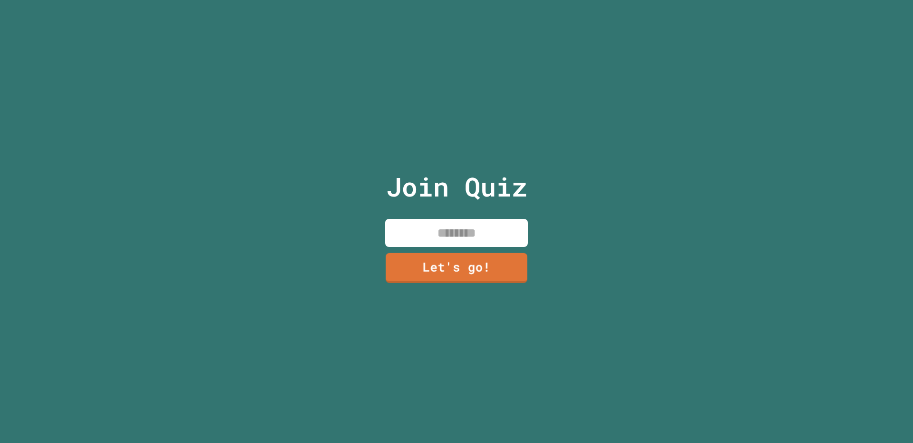
click at [451, 228] on input at bounding box center [456, 233] width 143 height 28
type input "******"
click at [486, 260] on link "Let's go!" at bounding box center [457, 267] width 144 height 30
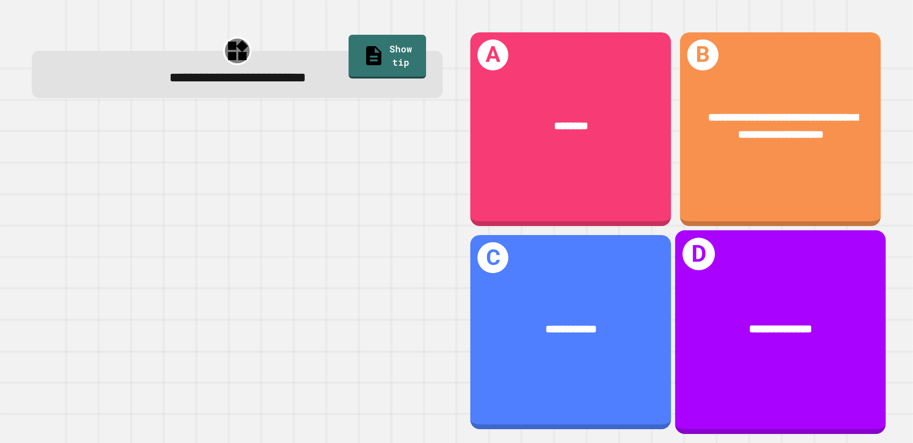
click at [734, 258] on div "**********" at bounding box center [780, 332] width 211 height 204
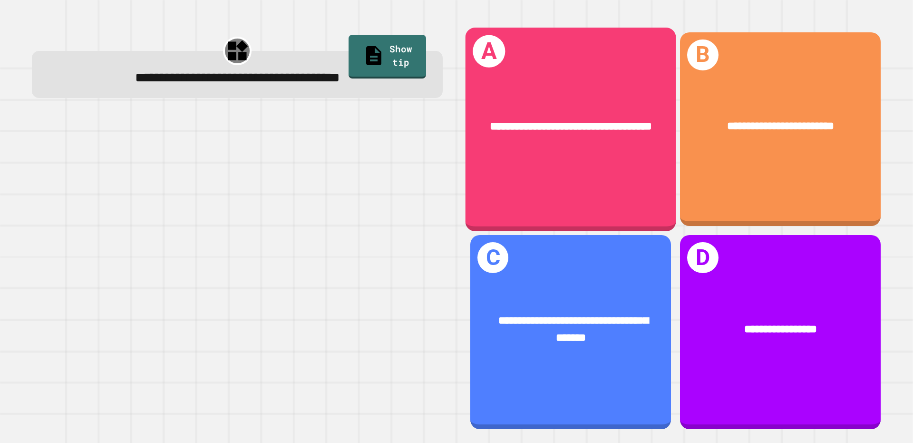
click at [638, 200] on div "**********" at bounding box center [571, 129] width 211 height 204
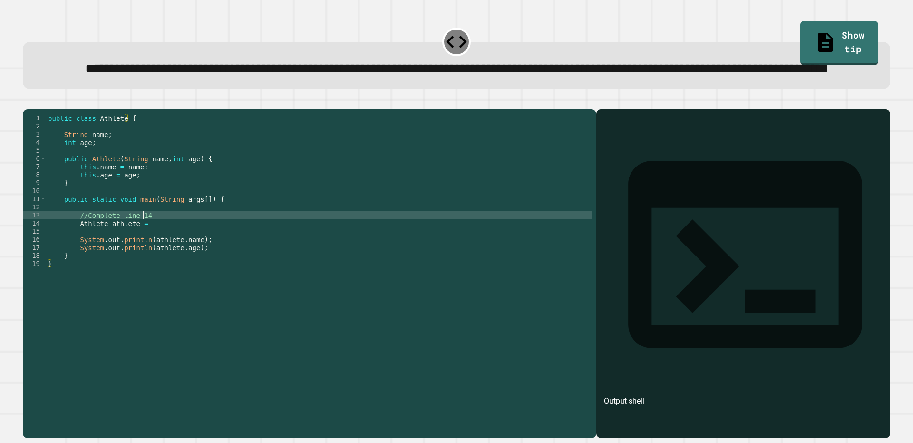
click at [146, 254] on div "public class Athlete { String name ; int age ; public Athlete ( String name , i…" at bounding box center [319, 251] width 546 height 275
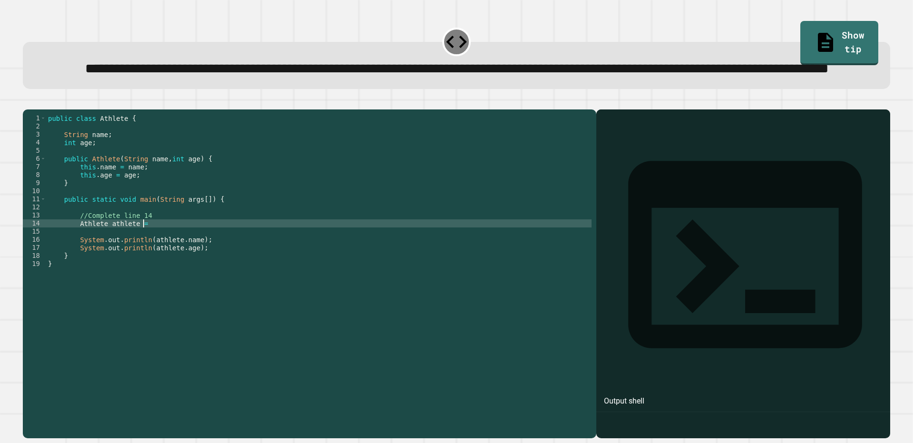
click at [144, 257] on div "public class Athlete { String name ; int age ; public Athlete ( String name , i…" at bounding box center [319, 251] width 546 height 275
click at [255, 259] on div "public class Athlete { String name ; int age ; public Athlete ( String name , i…" at bounding box center [319, 251] width 546 height 275
click at [28, 102] on button "button" at bounding box center [28, 102] width 0 height 0
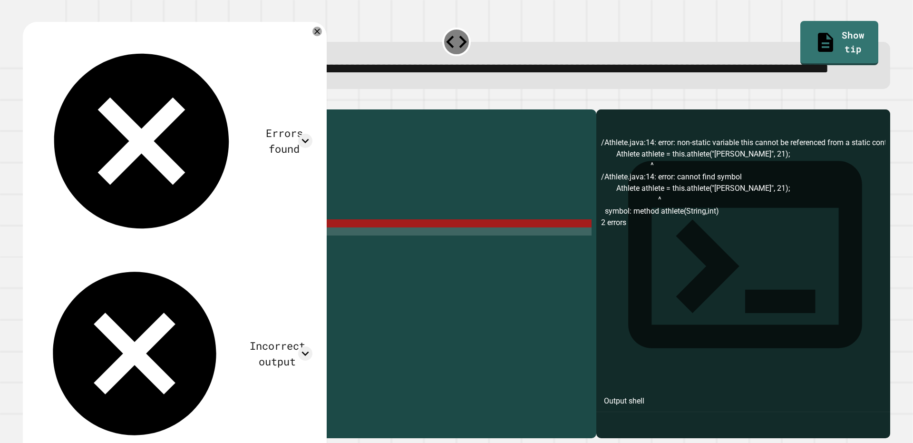
click at [165, 265] on div "public class Athlete { String name ; int age ; public Athlete ( String name , i…" at bounding box center [319, 251] width 546 height 275
click at [161, 260] on div "public class Athlete { String name ; int age ; public Athlete ( String name , i…" at bounding box center [319, 251] width 546 height 275
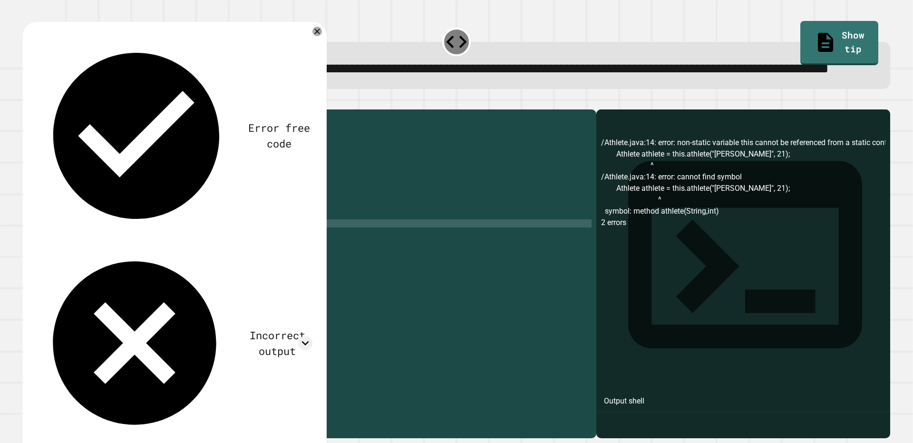
click at [147, 262] on div "public class Athlete { String name ; int age ; public Athlete ( String name , i…" at bounding box center [319, 251] width 546 height 275
click at [28, 102] on icon "button" at bounding box center [28, 102] width 0 height 0
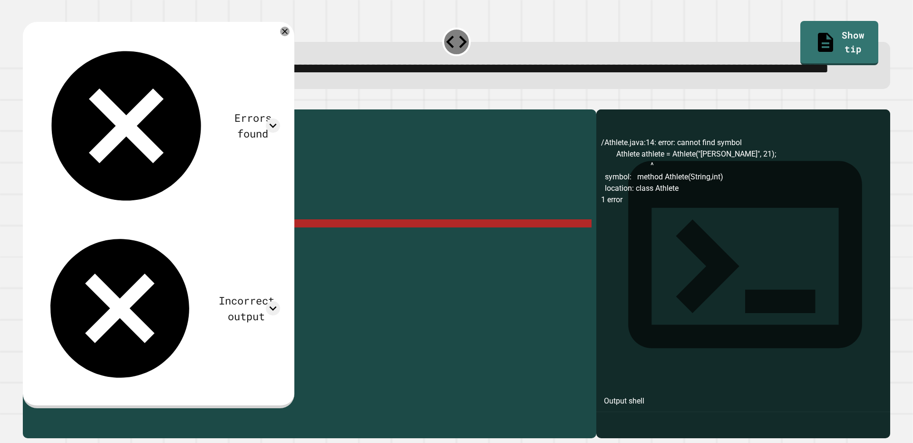
click at [143, 257] on div "public class Athlete { String name ; int age ; public Athlete ( String name , i…" at bounding box center [319, 251] width 546 height 275
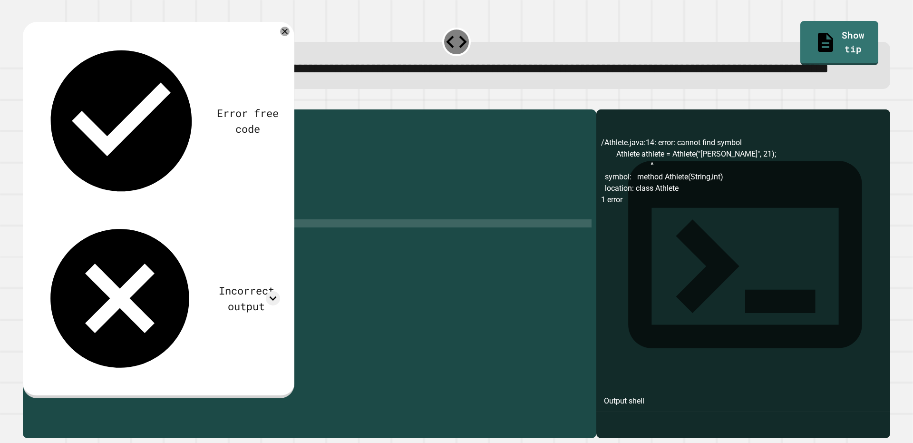
scroll to position [0, 8]
type textarea "**********"
click at [28, 102] on button "button" at bounding box center [28, 102] width 0 height 0
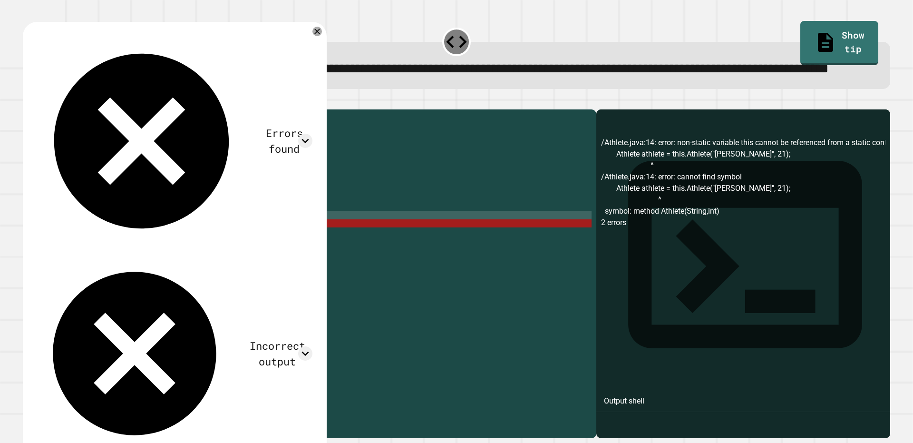
scroll to position [0, 6]
click at [298, 248] on div "public class Athlete { String name ; int age ; public Athlete ( String name , i…" at bounding box center [319, 251] width 546 height 275
click at [302, 255] on div "public class Athlete { String name ; int age ; public Athlete ( String name , i…" at bounding box center [319, 251] width 546 height 275
click at [302, 265] on div "public class Athlete { String name ; int age ; public Athlete ( String name , i…" at bounding box center [319, 251] width 546 height 275
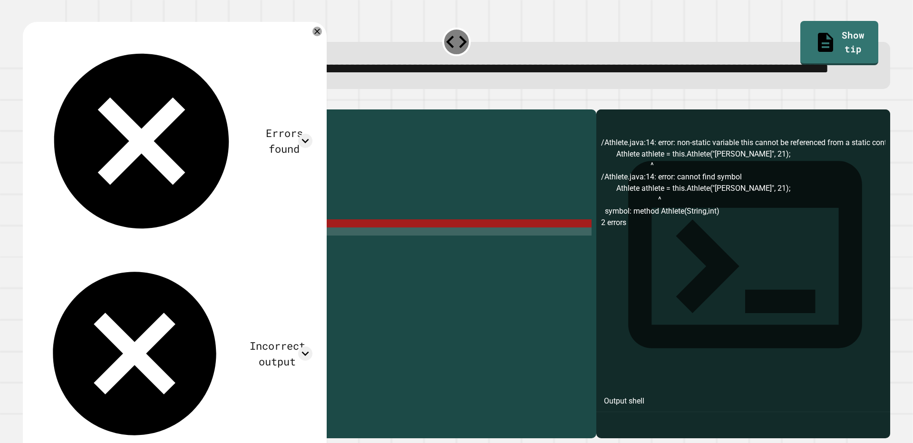
click at [301, 262] on div "public class Athlete { String name ; int age ; public Athlete ( String name , i…" at bounding box center [319, 251] width 546 height 275
click at [161, 257] on div "public class Athlete { String name ; int age ; public Athlete ( String name , i…" at bounding box center [319, 251] width 546 height 275
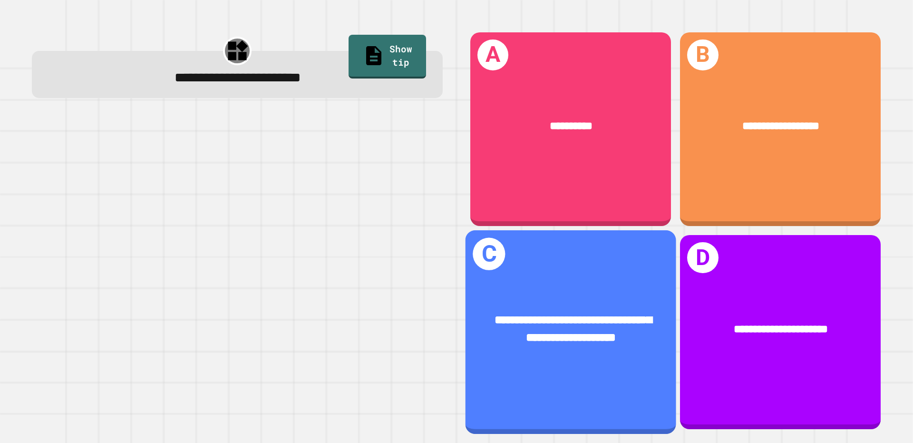
click at [580, 397] on div "**********" at bounding box center [571, 332] width 211 height 204
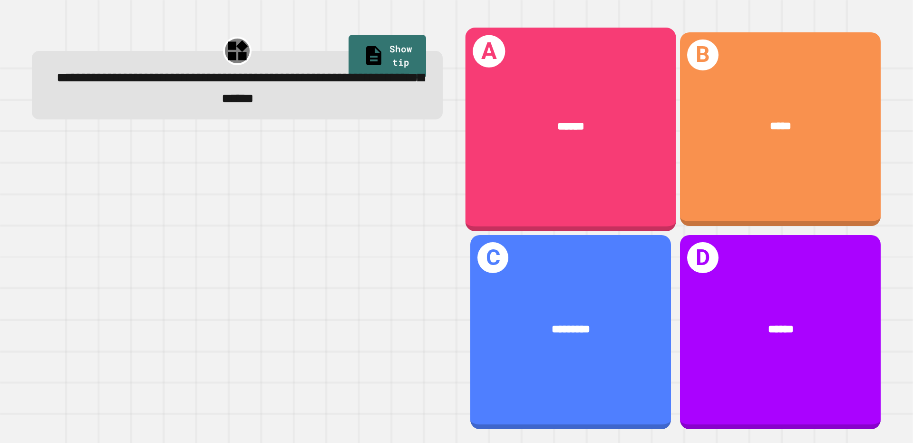
click at [607, 166] on div "A ******" at bounding box center [571, 129] width 211 height 204
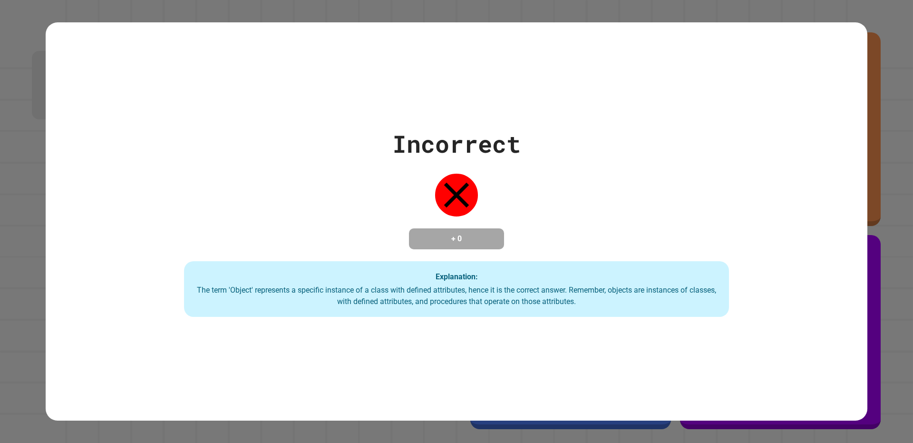
click at [318, 132] on div "Incorrect + 0 Explanation: The term 'Object' represents a specific instance of …" at bounding box center [456, 221] width 779 height 191
drag, startPoint x: 323, startPoint y: 127, endPoint x: 274, endPoint y: 117, distance: 50.3
drag, startPoint x: 274, startPoint y: 117, endPoint x: 103, endPoint y: 110, distance: 170.9
drag, startPoint x: 103, startPoint y: 110, endPoint x: 128, endPoint y: 52, distance: 63.7
drag, startPoint x: 128, startPoint y: 52, endPoint x: 578, endPoint y: 106, distance: 453.3
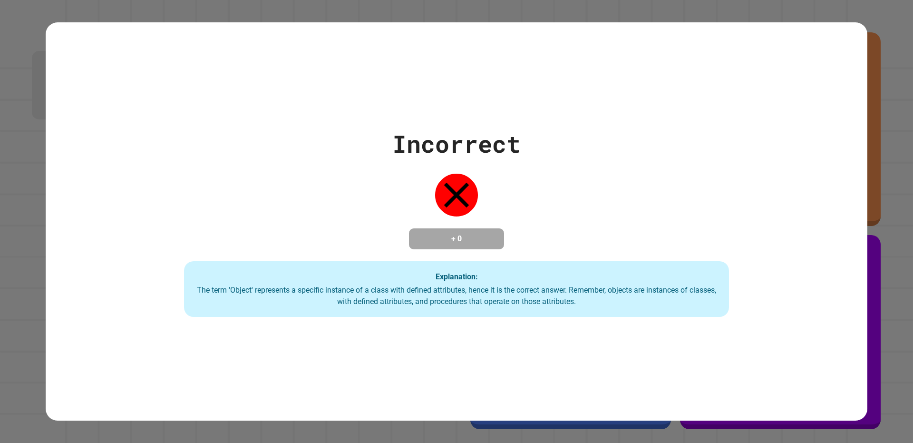
drag, startPoint x: 578, startPoint y: 106, endPoint x: 265, endPoint y: 289, distance: 362.0
drag, startPoint x: 265, startPoint y: 289, endPoint x: 158, endPoint y: 252, distance: 113.3
drag, startPoint x: 158, startPoint y: 252, endPoint x: 153, endPoint y: 229, distance: 23.1
drag, startPoint x: 153, startPoint y: 229, endPoint x: 163, endPoint y: 200, distance: 31.3
drag, startPoint x: 163, startPoint y: 200, endPoint x: 315, endPoint y: 59, distance: 207.7
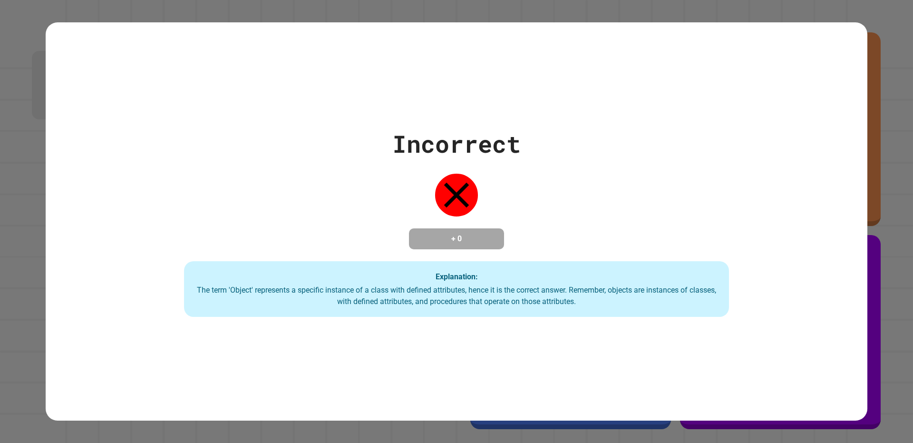
drag, startPoint x: 315, startPoint y: 59, endPoint x: 484, endPoint y: 58, distance: 168.9
drag, startPoint x: 580, startPoint y: 263, endPoint x: 556, endPoint y: 274, distance: 26.6
drag, startPoint x: 556, startPoint y: 274, endPoint x: 342, endPoint y: 296, distance: 214.3
drag, startPoint x: 342, startPoint y: 296, endPoint x: 298, endPoint y: 275, distance: 49.1
drag, startPoint x: 298, startPoint y: 275, endPoint x: 313, endPoint y: 221, distance: 55.9
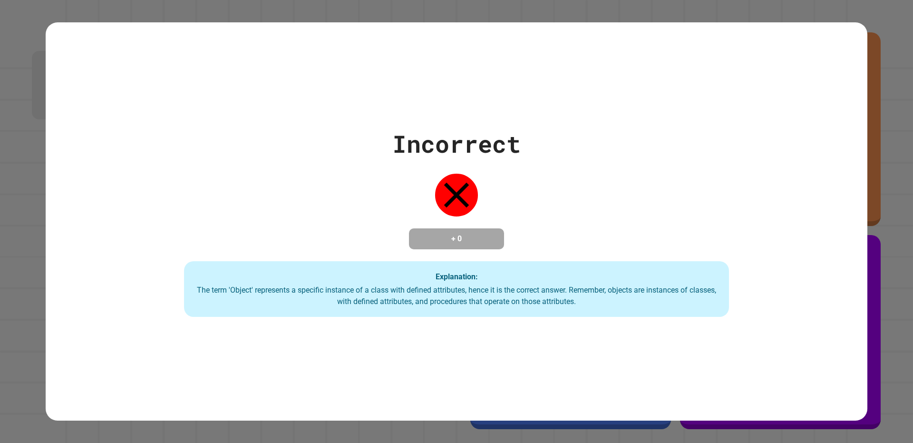
drag, startPoint x: 313, startPoint y: 221, endPoint x: 404, endPoint y: 182, distance: 98.6
drag, startPoint x: 404, startPoint y: 182, endPoint x: 555, endPoint y: 189, distance: 151.0
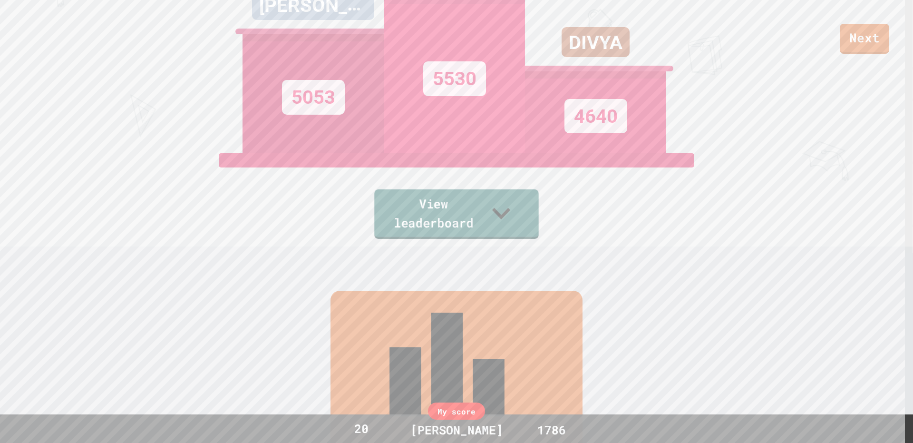
click at [486, 210] on link "View leaderboard" at bounding box center [456, 213] width 164 height 49
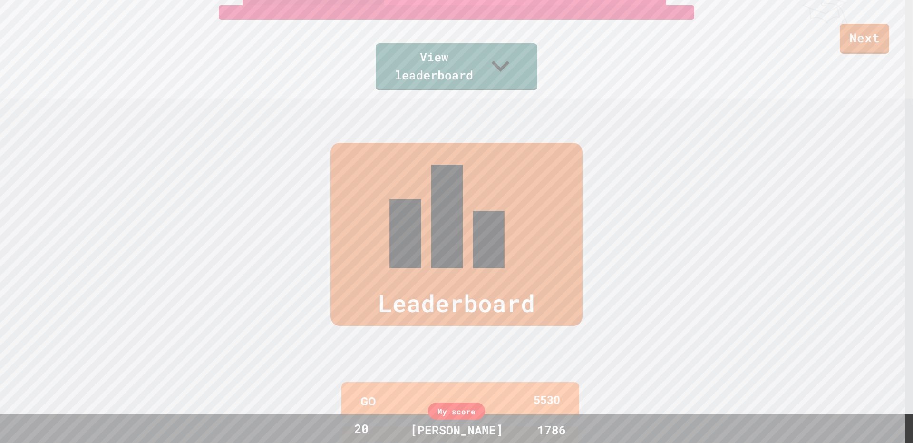
scroll to position [447, 0]
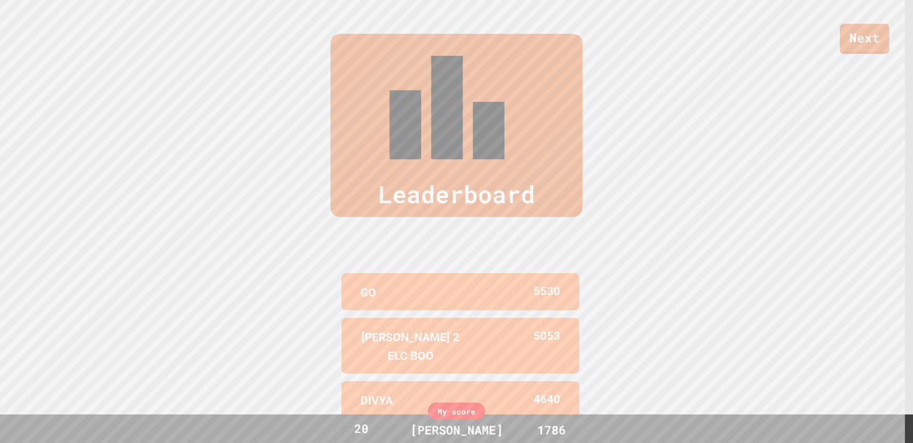
click at [438, 58] on div "Leaderboard" at bounding box center [457, 125] width 252 height 183
click at [119, 314] on div "Leaderboard GO 5530 [PERSON_NAME] 2 ELC BOO 5053 DIVYA 4640 THE EVIES A 4608 RA…" at bounding box center [456, 281] width 913 height 570
click at [121, 307] on div "Leaderboard GO 5530 [PERSON_NAME] 2 ELC BOO 5053 DIVYA 4640 THE EVIES A 4608 RA…" at bounding box center [456, 281] width 913 height 570
click at [117, 300] on div "Leaderboard GO 5530 [PERSON_NAME] 2 ELC BOO 5053 DIVYA 4640 THE EVIES A 4608 RA…" at bounding box center [456, 281] width 913 height 570
click at [119, 298] on div "Leaderboard GO 5530 [PERSON_NAME] 2 ELC BOO 5053 DIVYA 4640 THE EVIES A 4608 RA…" at bounding box center [456, 281] width 913 height 570
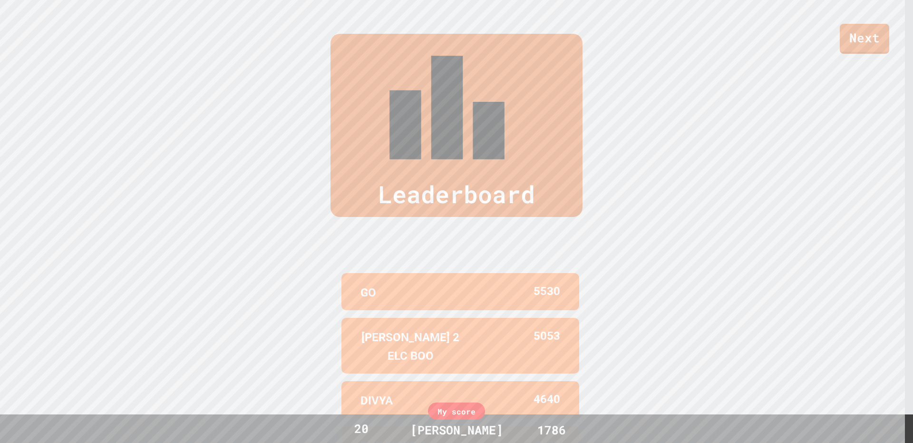
click at [120, 297] on div "Leaderboard GO 5530 [PERSON_NAME] 2 ELC BOO 5053 DIVYA 4640 THE EVIES A 4608 RA…" at bounding box center [456, 281] width 913 height 570
click at [123, 297] on div "Leaderboard GO 5530 [PERSON_NAME] 2 ELC BOO 5053 DIVYA 4640 THE EVIES A 4608 RA…" at bounding box center [456, 281] width 913 height 570
click at [124, 296] on div "Leaderboard GO 5530 [PERSON_NAME] 2 ELC BOO 5053 DIVYA 4640 THE EVIES A 4608 RA…" at bounding box center [456, 281] width 913 height 570
click at [127, 295] on div "Leaderboard GO 5530 [PERSON_NAME] 2 ELC BOO 5053 DIVYA 4640 THE EVIES A 4608 RA…" at bounding box center [456, 281] width 913 height 570
click at [130, 294] on div "Leaderboard GO 5530 [PERSON_NAME] 2 ELC BOO 5053 DIVYA 4640 THE EVIES A 4608 RA…" at bounding box center [456, 281] width 913 height 570
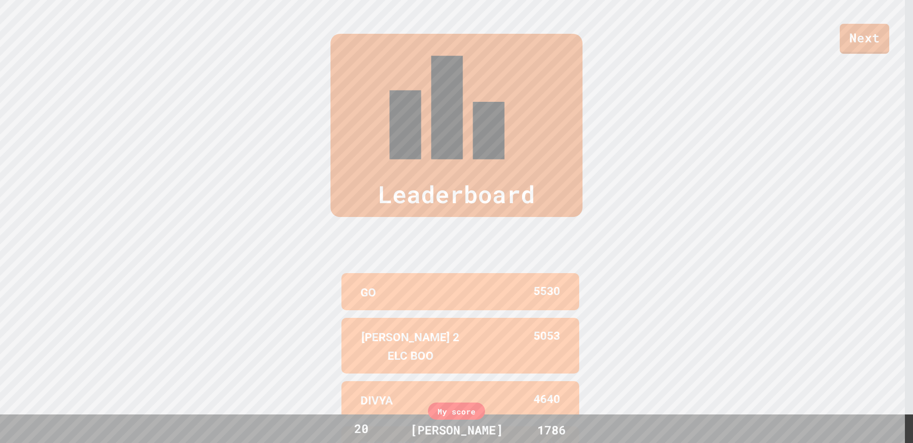
click at [130, 294] on div "Leaderboard GO 5530 [PERSON_NAME] 2 ELC BOO 5053 DIVYA 4640 THE EVIES A 4608 RA…" at bounding box center [456, 281] width 913 height 570
click at [134, 293] on div "Leaderboard GO 5530 [PERSON_NAME] 2 ELC BOO 5053 DIVYA 4640 THE EVIES A 4608 RA…" at bounding box center [456, 281] width 913 height 570
click at [135, 292] on div "Leaderboard GO 5530 [PERSON_NAME] 2 ELC BOO 5053 DIVYA 4640 THE EVIES A 4608 RA…" at bounding box center [456, 281] width 913 height 570
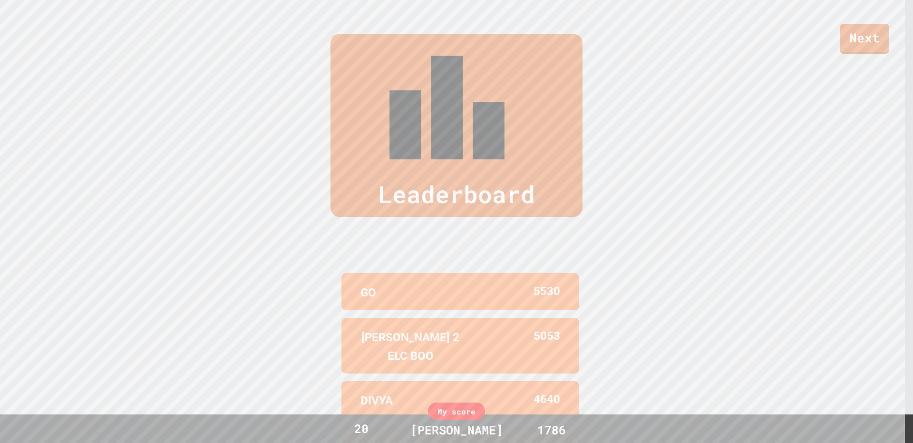
click at [138, 292] on div "Leaderboard GO 5530 [PERSON_NAME] 2 ELC BOO 5053 DIVYA 4640 THE EVIES A 4608 RA…" at bounding box center [456, 281] width 913 height 570
click at [141, 291] on div "Leaderboard GO 5530 [PERSON_NAME] 2 ELC BOO 5053 DIVYA 4640 THE EVIES A 4608 RA…" at bounding box center [456, 281] width 913 height 570
click at [143, 290] on div "Leaderboard GO 5530 [PERSON_NAME] 2 ELC BOO 5053 DIVYA 4640 THE EVIES A 4608 RA…" at bounding box center [456, 281] width 913 height 570
click at [143, 291] on div "Leaderboard GO 5530 [PERSON_NAME] 2 ELC BOO 5053 DIVYA 4640 THE EVIES A 4608 RA…" at bounding box center [456, 281] width 913 height 570
click at [144, 292] on div "Leaderboard GO 5530 [PERSON_NAME] 2 ELC BOO 5053 DIVYA 4640 THE EVIES A 4608 RA…" at bounding box center [456, 281] width 913 height 570
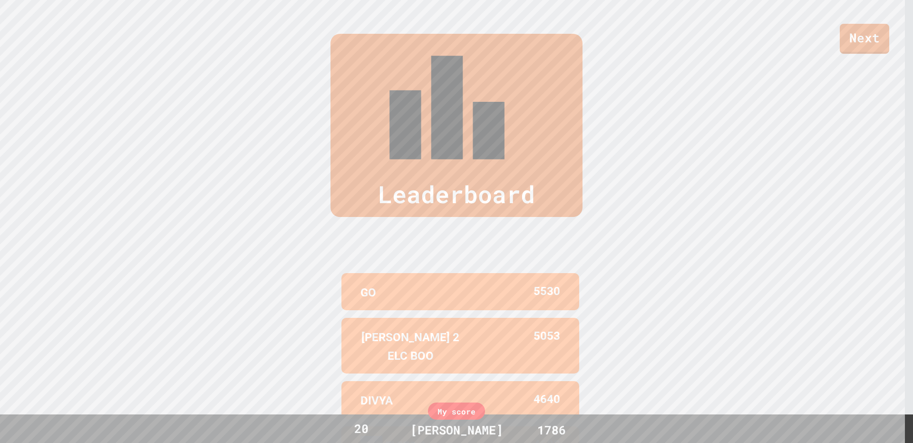
click at [144, 292] on div "Leaderboard GO 5530 [PERSON_NAME] 2 ELC BOO 5053 DIVYA 4640 THE EVIES A 4608 RA…" at bounding box center [456, 281] width 913 height 570
click at [179, 283] on div "Leaderboard GO 5530 [PERSON_NAME] 2 ELC BOO 5053 DIVYA 4640 THE EVIES A 4608 RA…" at bounding box center [456, 281] width 913 height 570
click at [865, 37] on link "Next" at bounding box center [865, 37] width 46 height 31
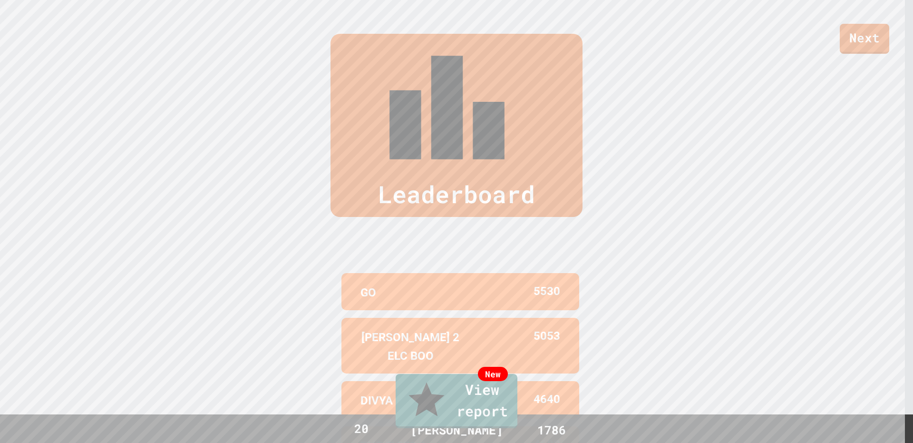
drag, startPoint x: 477, startPoint y: 235, endPoint x: 472, endPoint y: 237, distance: 5.3
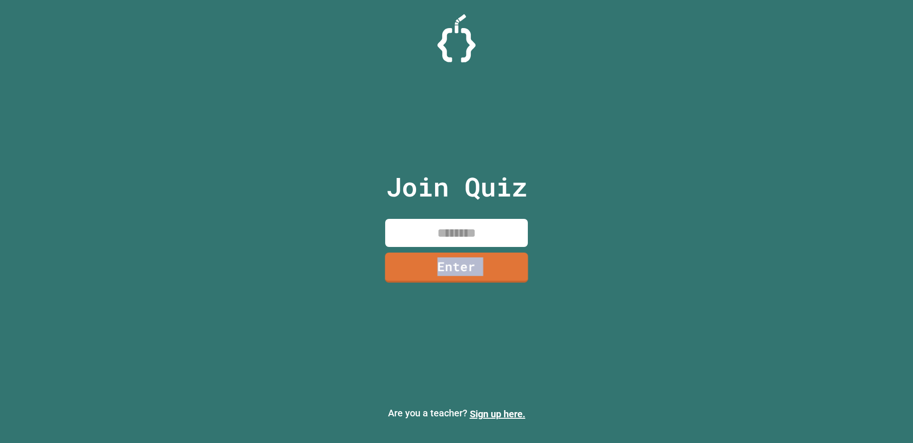
click at [457, 276] on link "Enter" at bounding box center [456, 268] width 143 height 30
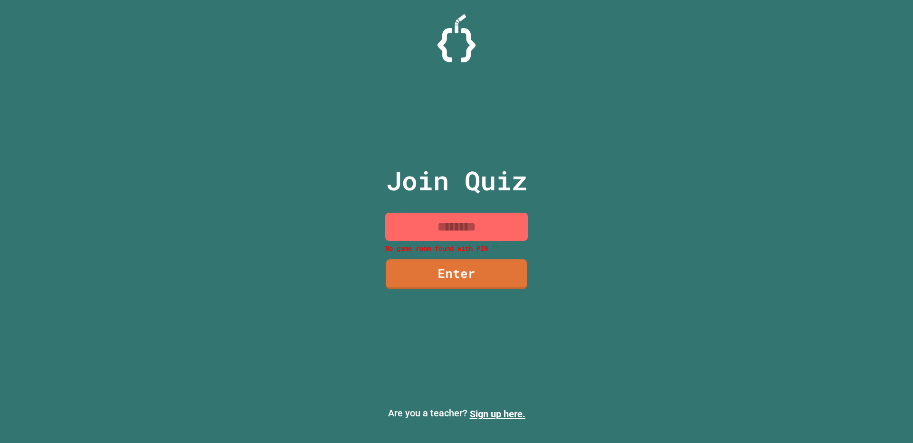
click at [463, 227] on input at bounding box center [456, 227] width 143 height 28
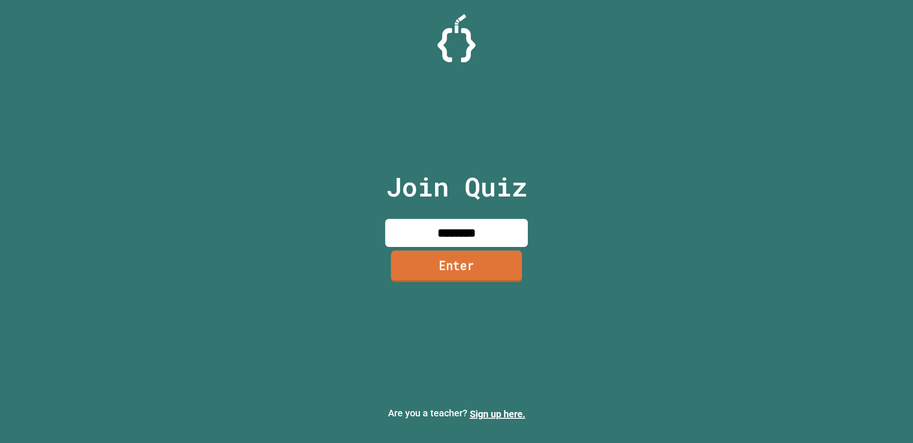
type input "********"
click at [473, 254] on link "Enter" at bounding box center [456, 266] width 143 height 31
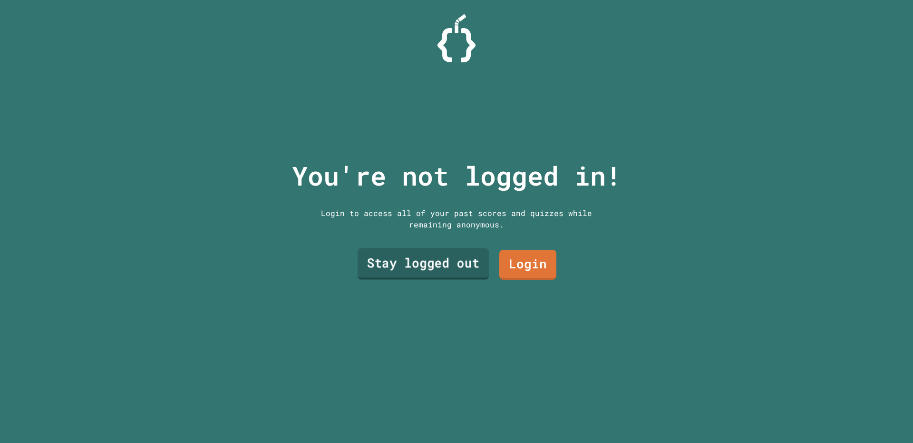
click at [464, 260] on link "Stay logged out" at bounding box center [423, 263] width 131 height 31
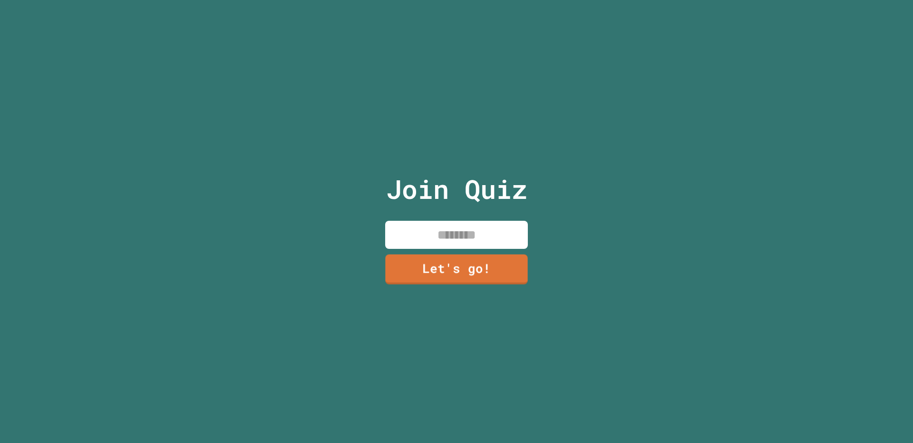
click at [463, 237] on input at bounding box center [456, 235] width 143 height 28
type input "******"
click at [415, 277] on link "Let's go!" at bounding box center [456, 268] width 130 height 31
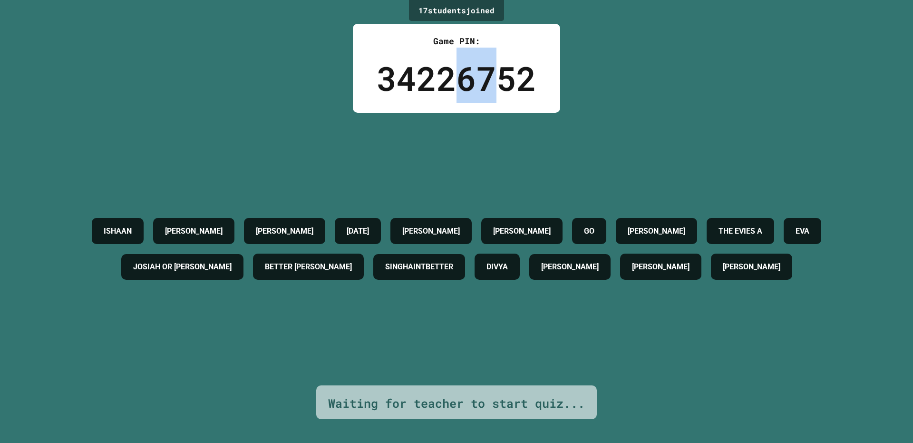
drag, startPoint x: 457, startPoint y: 76, endPoint x: 486, endPoint y: 78, distance: 28.6
click at [486, 78] on font "34226752" at bounding box center [457, 78] width 160 height 44
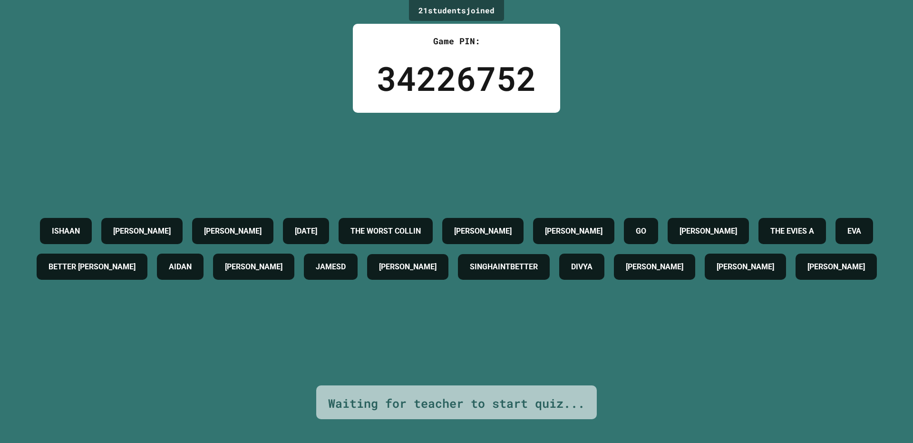
click at [657, 103] on div "21 student s joined Game PIN: 34226752 [PERSON_NAME] [PERSON_NAME] [DATE] THE W…" at bounding box center [456, 221] width 913 height 443
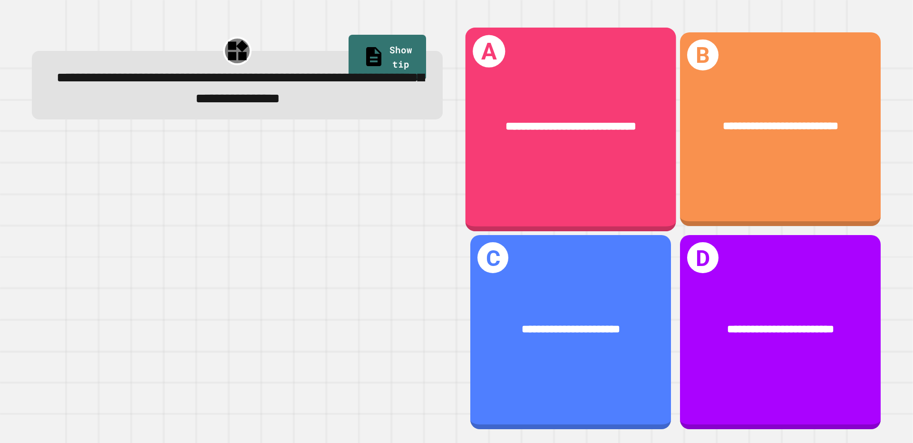
click at [623, 146] on div "**********" at bounding box center [571, 127] width 211 height 64
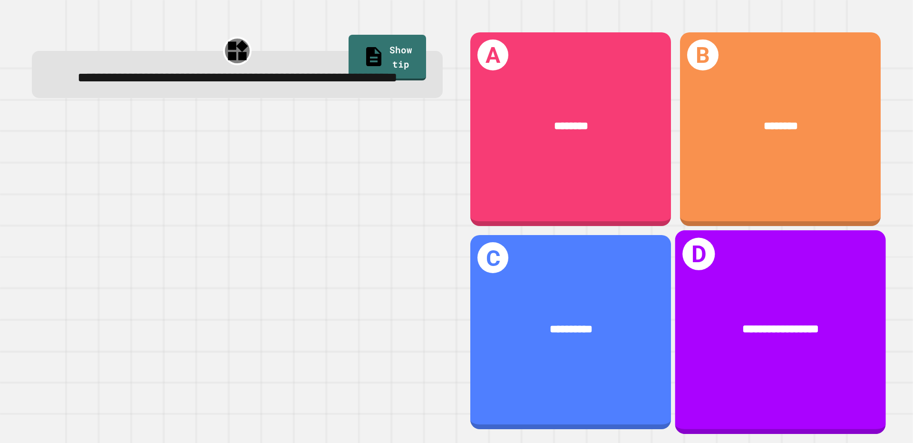
click at [767, 360] on div "**********" at bounding box center [780, 332] width 211 height 204
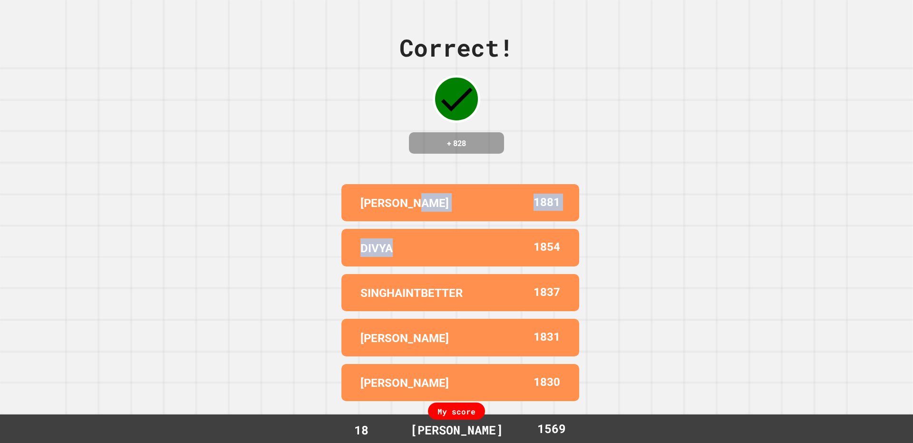
drag, startPoint x: 401, startPoint y: 233, endPoint x: 382, endPoint y: 251, distance: 26.3
click at [385, 250] on div "[PERSON_NAME] 1881 DIVYA 1854 SINGHAINTBETTER 1837 [PERSON_NAME] 1831 [PERSON_N…" at bounding box center [457, 292] width 238 height 225
click at [367, 310] on div "SINGHAINTBETTER 1837" at bounding box center [461, 292] width 238 height 37
drag, startPoint x: 356, startPoint y: 302, endPoint x: 344, endPoint y: 294, distance: 13.9
click at [355, 301] on div "SINGHAINTBETTER 1837" at bounding box center [461, 292] width 238 height 37
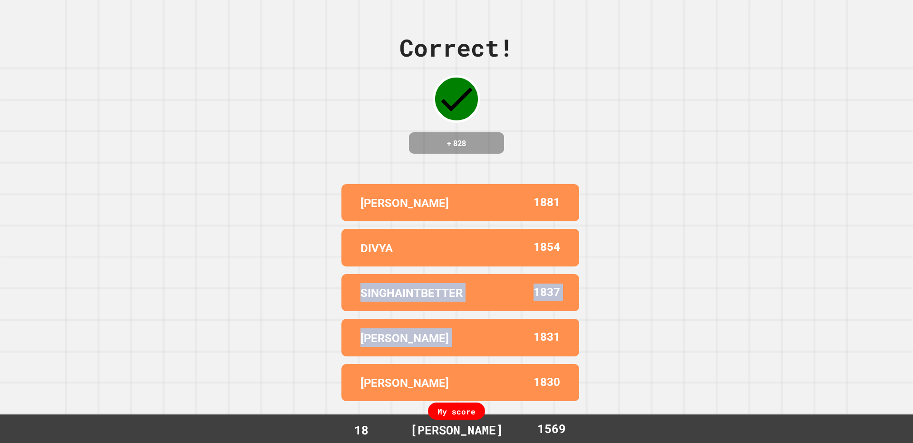
drag, startPoint x: 343, startPoint y: 294, endPoint x: 502, endPoint y: 336, distance: 163.8
click at [502, 336] on div "[PERSON_NAME] 1881 DIVYA 1854 SINGHAINTBETTER 1837 [PERSON_NAME] 1831 [PERSON_N…" at bounding box center [457, 292] width 238 height 225
click at [424, 323] on div "[PERSON_NAME] 1831" at bounding box center [461, 337] width 238 height 37
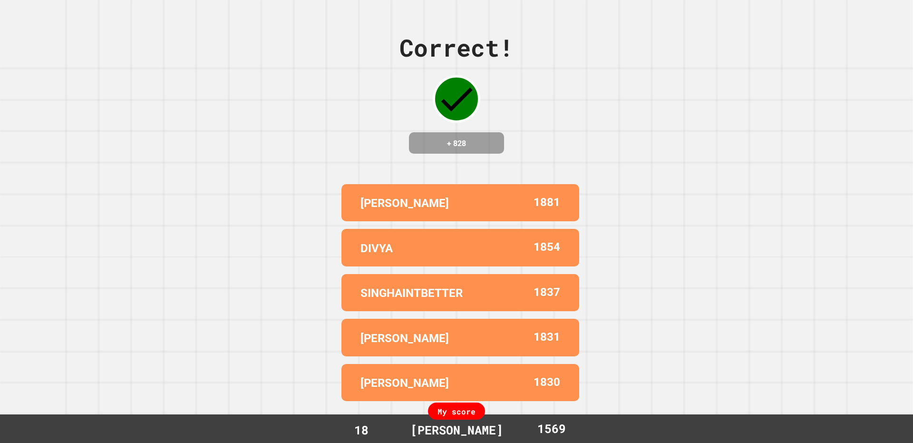
drag, startPoint x: 156, startPoint y: 91, endPoint x: 65, endPoint y: 94, distance: 90.9
drag, startPoint x: 65, startPoint y: 94, endPoint x: 560, endPoint y: 90, distance: 495.2
drag, startPoint x: 560, startPoint y: 90, endPoint x: 232, endPoint y: 139, distance: 332.3
drag, startPoint x: 232, startPoint y: 139, endPoint x: 785, endPoint y: 133, distance: 553.3
drag, startPoint x: 785, startPoint y: 133, endPoint x: 530, endPoint y: 77, distance: 261.0
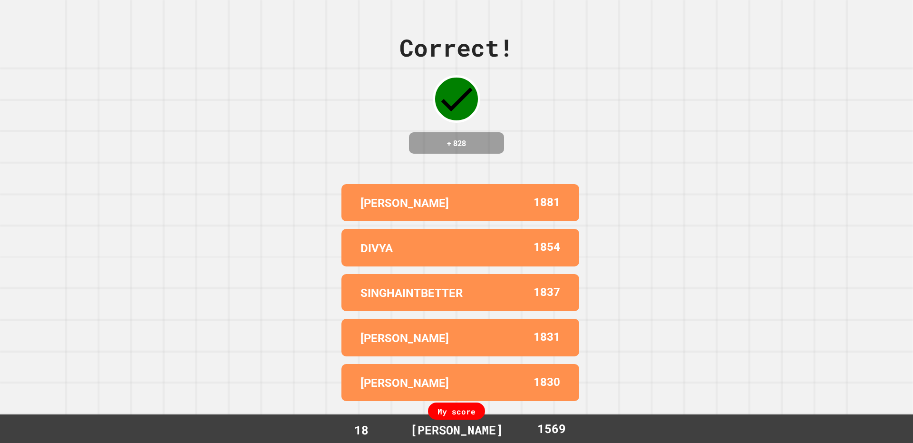
drag, startPoint x: 530, startPoint y: 77, endPoint x: 442, endPoint y: 209, distance: 158.5
drag, startPoint x: 442, startPoint y: 209, endPoint x: 105, endPoint y: 178, distance: 338.6
drag, startPoint x: 105, startPoint y: 178, endPoint x: 709, endPoint y: 95, distance: 610.4
drag, startPoint x: 709, startPoint y: 95, endPoint x: 758, endPoint y: 370, distance: 279.7
drag, startPoint x: 758, startPoint y: 370, endPoint x: 296, endPoint y: 162, distance: 506.1
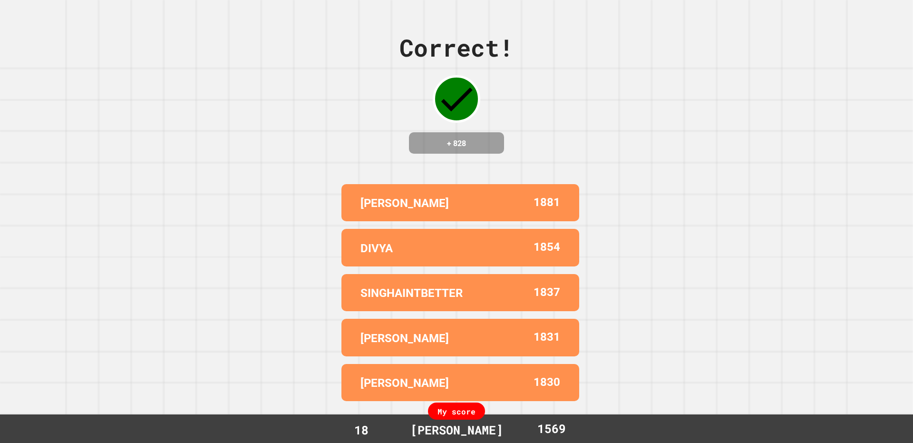
drag, startPoint x: 296, startPoint y: 162, endPoint x: 203, endPoint y: 289, distance: 157.6
drag, startPoint x: 203, startPoint y: 289, endPoint x: 771, endPoint y: 138, distance: 587.7
drag, startPoint x: 771, startPoint y: 138, endPoint x: 595, endPoint y: 335, distance: 264.1
drag, startPoint x: 595, startPoint y: 335, endPoint x: 111, endPoint y: 271, distance: 487.5
drag, startPoint x: 111, startPoint y: 271, endPoint x: 353, endPoint y: 117, distance: 286.5
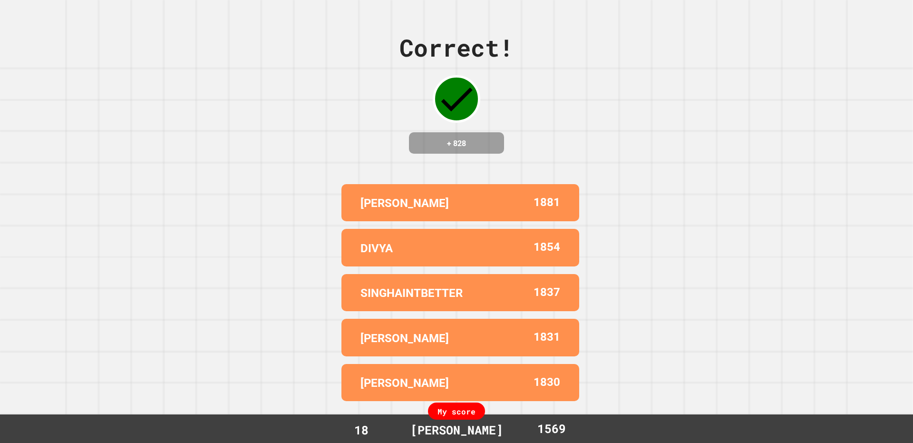
drag, startPoint x: 353, startPoint y: 117, endPoint x: 619, endPoint y: 65, distance: 271.1
drag, startPoint x: 619, startPoint y: 65, endPoint x: 684, endPoint y: 274, distance: 218.9
drag, startPoint x: 684, startPoint y: 274, endPoint x: 285, endPoint y: 284, distance: 398.8
drag, startPoint x: 285, startPoint y: 284, endPoint x: 218, endPoint y: 182, distance: 122.7
drag, startPoint x: 218, startPoint y: 182, endPoint x: 305, endPoint y: 91, distance: 125.8
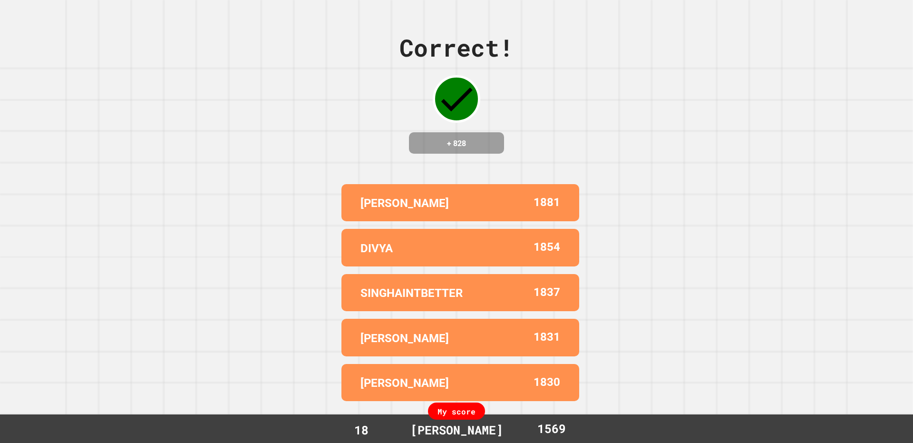
drag, startPoint x: 305, startPoint y: 91, endPoint x: 764, endPoint y: 26, distance: 464.0
drag, startPoint x: 764, startPoint y: 26, endPoint x: 463, endPoint y: 424, distance: 499.2
drag, startPoint x: 463, startPoint y: 424, endPoint x: 219, endPoint y: 179, distance: 346.1
drag, startPoint x: 219, startPoint y: 179, endPoint x: 127, endPoint y: 174, distance: 92.0
drag, startPoint x: 808, startPoint y: 280, endPoint x: 338, endPoint y: 113, distance: 499.4
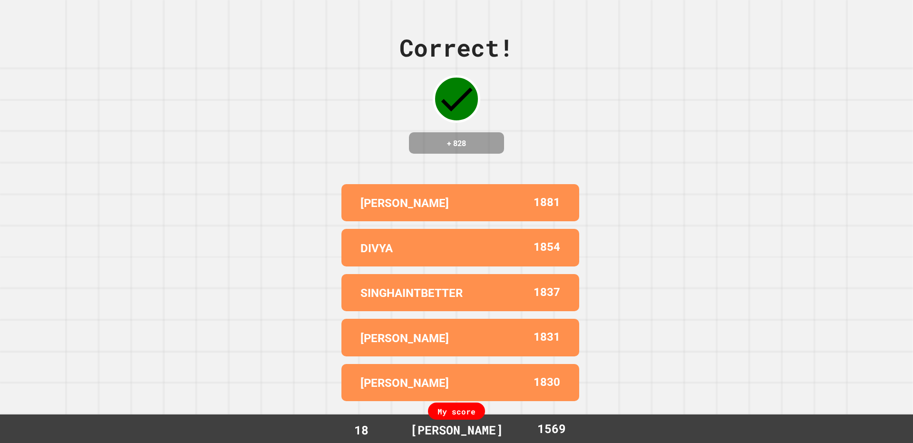
drag, startPoint x: 338, startPoint y: 113, endPoint x: 186, endPoint y: 29, distance: 173.5
drag, startPoint x: 186, startPoint y: 29, endPoint x: 433, endPoint y: 210, distance: 306.4
drag
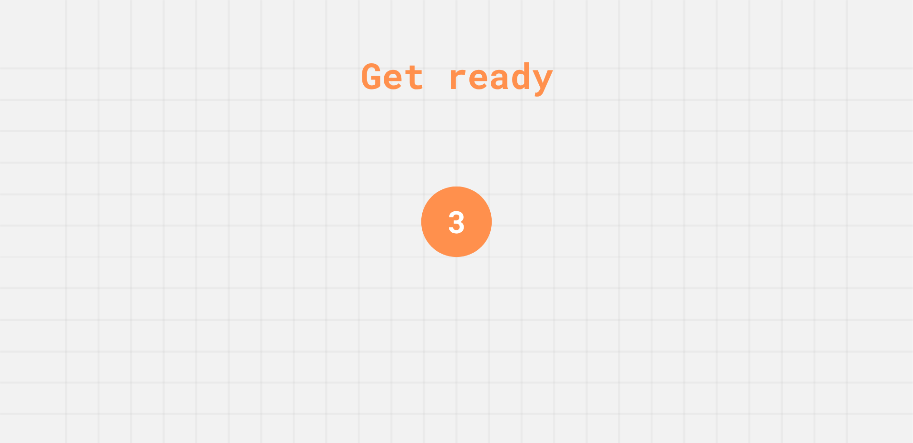
click at [638, 224] on div "Get ready 3" at bounding box center [456, 221] width 913 height 443
click at [637, 225] on div "Get ready 3" at bounding box center [456, 221] width 913 height 443
click at [632, 228] on div "Get ready 2" at bounding box center [456, 221] width 913 height 443
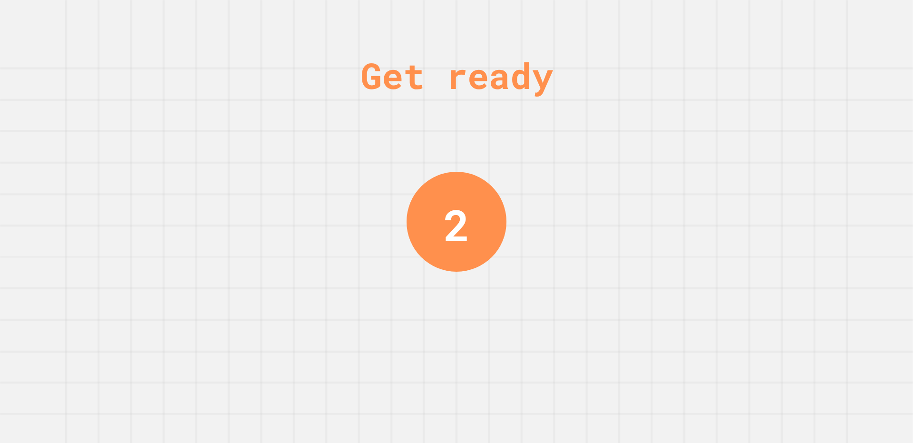
click at [628, 224] on div "Get ready 2" at bounding box center [456, 221] width 913 height 443
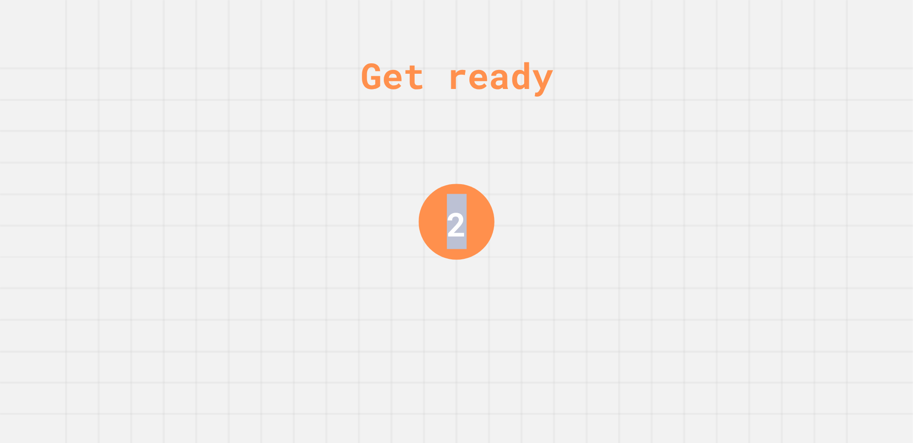
click at [629, 224] on div "Get ready 2" at bounding box center [456, 221] width 913 height 443
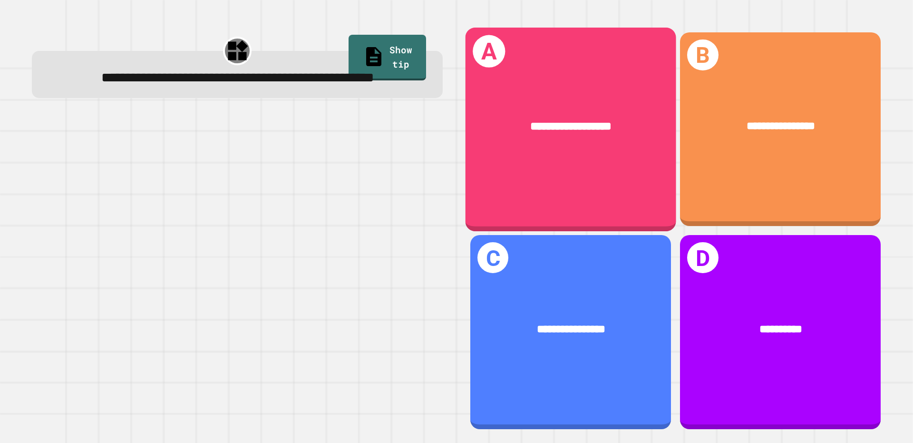
click at [624, 186] on div "**********" at bounding box center [571, 129] width 211 height 204
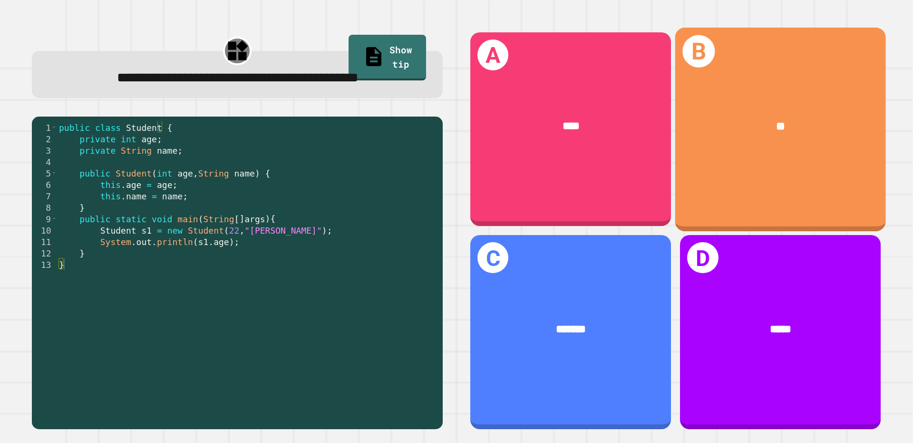
click at [724, 136] on div "**" at bounding box center [780, 127] width 211 height 64
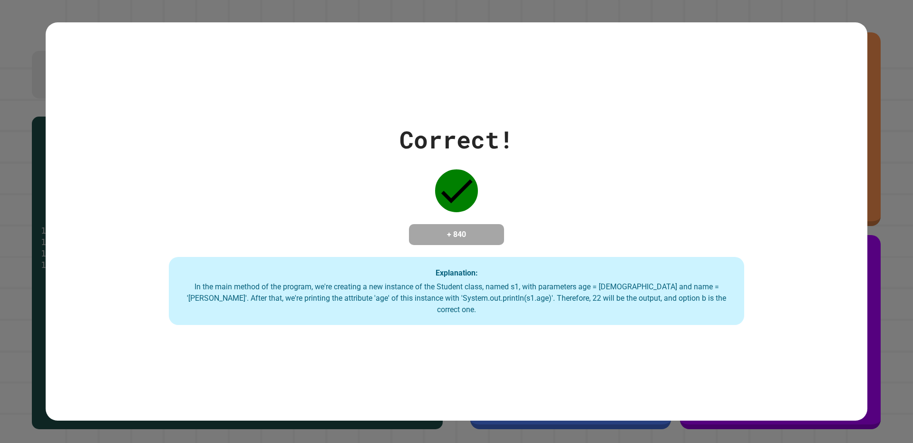
click at [724, 136] on div "Correct! + 840 Explanation: In the main method of the program, we're creating a…" at bounding box center [457, 221] width 822 height 206
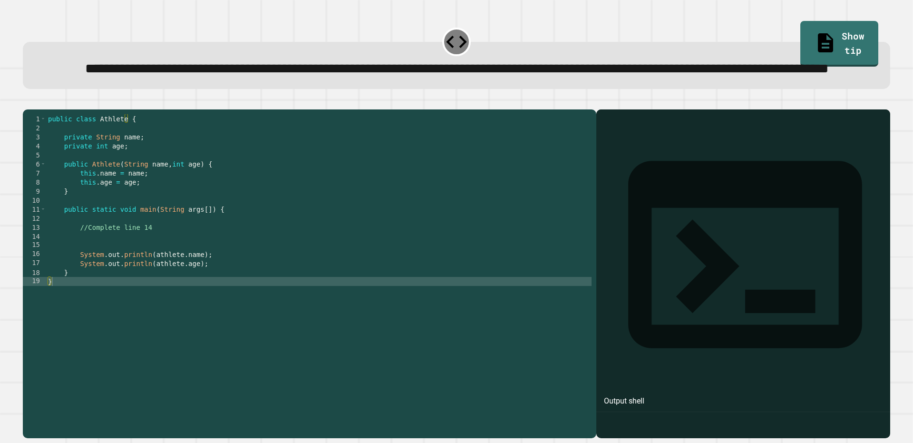
click at [91, 273] on div "public class Athlete { private String name ; private int age ; public Athlete (…" at bounding box center [319, 267] width 546 height 307
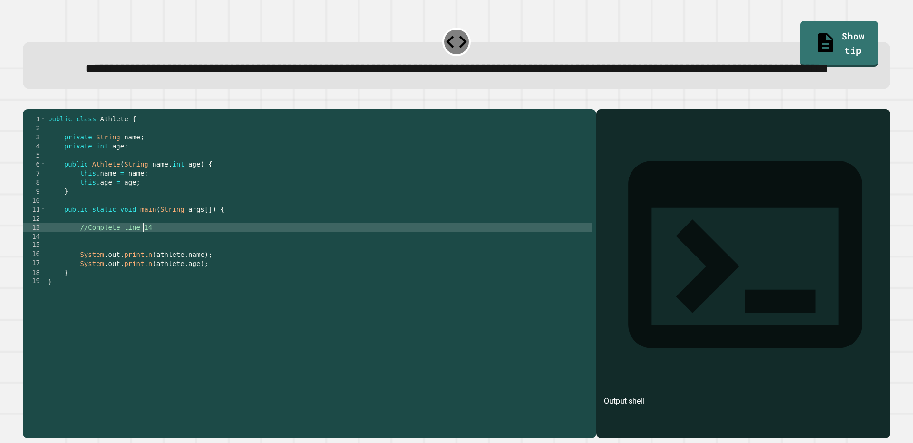
click at [153, 267] on div "public class Athlete { private String name ; private int age ; public Athlete (…" at bounding box center [319, 267] width 546 height 307
type textarea "**********"
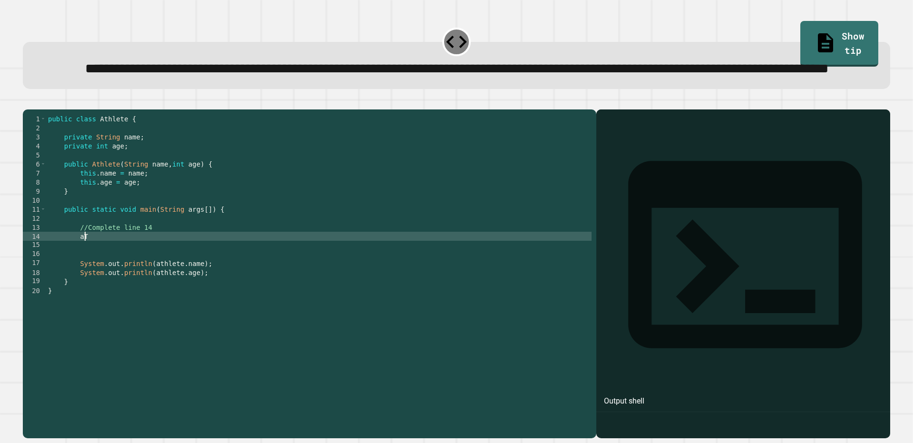
type textarea "*"
click at [164, 274] on div "public class Athlete { private String name ; private int age ; public Athlete (…" at bounding box center [319, 267] width 546 height 307
click at [160, 272] on div "public class Athlete { private String name ; private int age ; public Athlete (…" at bounding box center [319, 267] width 546 height 307
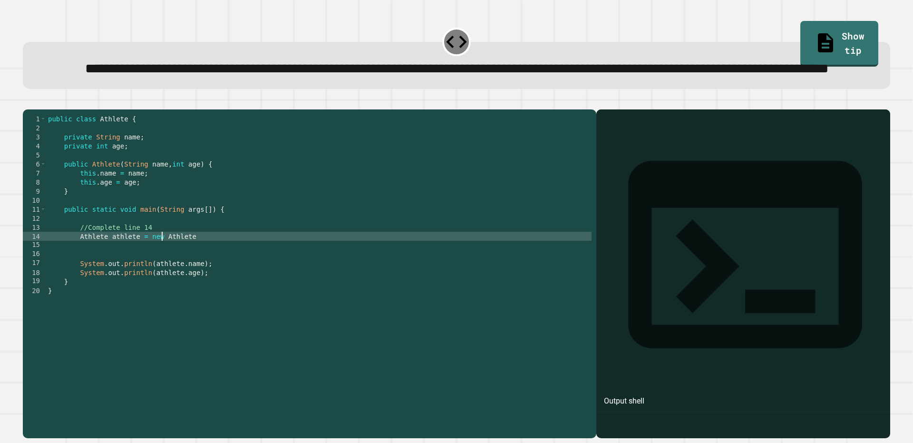
click at [195, 272] on div "public class Athlete { private String name ; private int age ; public Athlete (…" at bounding box center [319, 267] width 546 height 307
type textarea "**********"
click at [28, 102] on icon "button" at bounding box center [28, 102] width 0 height 0
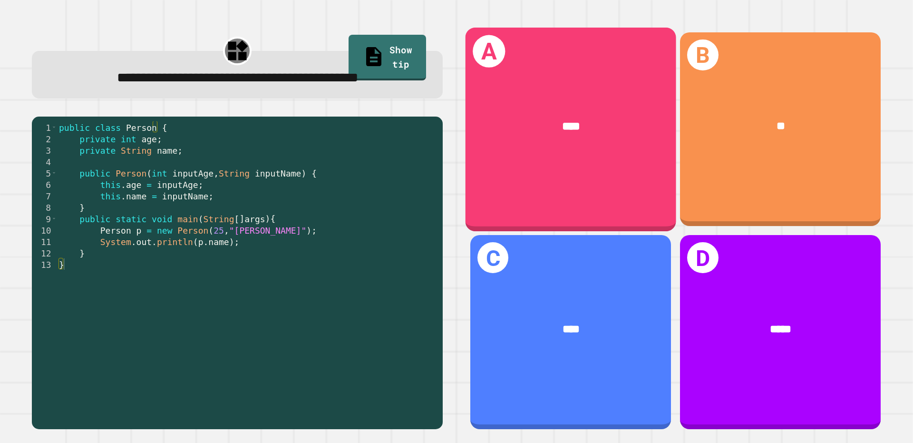
click at [499, 154] on div "****" at bounding box center [571, 127] width 211 height 64
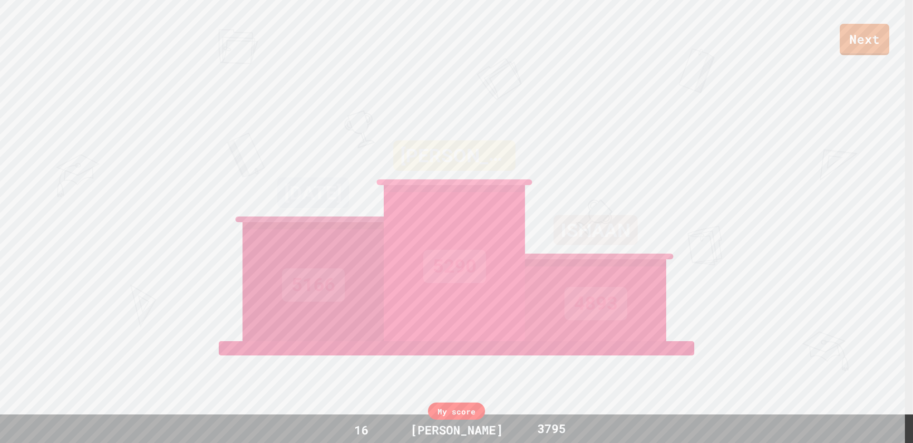
click at [523, 114] on div "Next [DATE] 5166 [PERSON_NAME] 5290 [PERSON_NAME] 4893 View leaderboard" at bounding box center [456, 221] width 913 height 443
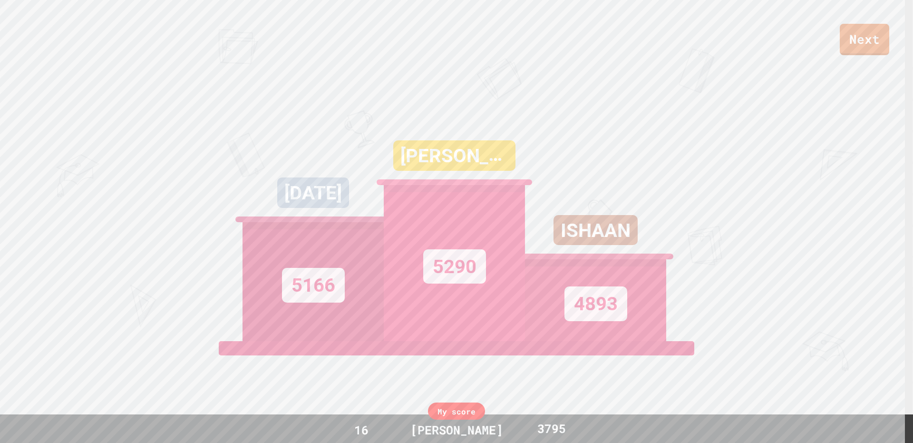
click at [523, 116] on div "Next [DATE] 5166 [PERSON_NAME] 5290 [PERSON_NAME] 4893 View leaderboard" at bounding box center [456, 221] width 913 height 443
click at [523, 119] on div "Next [DATE] 5166 [PERSON_NAME] 5290 [PERSON_NAME] 4893 View leaderboard" at bounding box center [456, 221] width 913 height 443
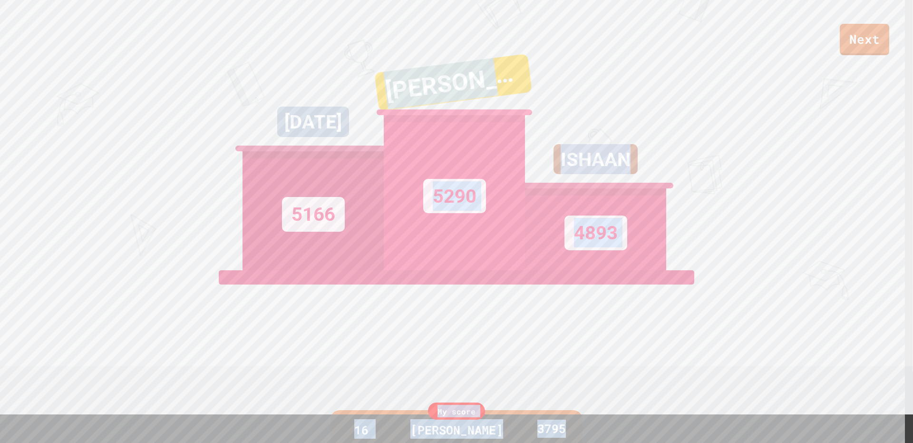
scroll to position [86, 0]
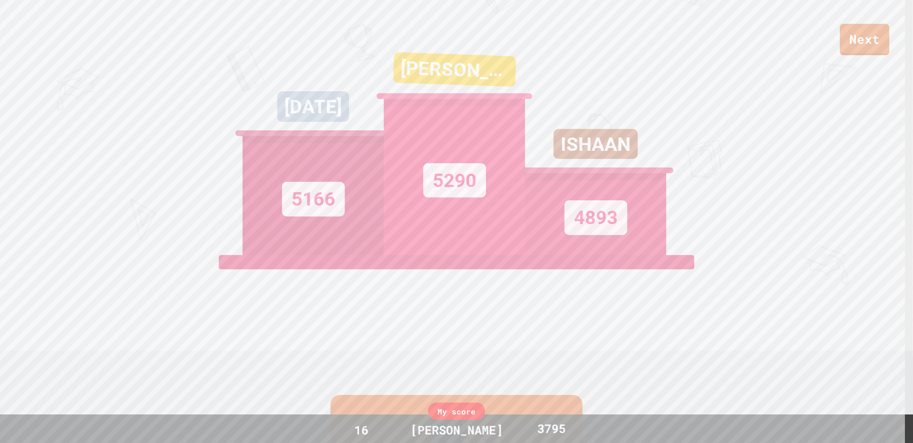
drag, startPoint x: 412, startPoint y: 106, endPoint x: 366, endPoint y: 248, distance: 149.1
click at [366, 248] on div "Next [DATE] 5166 [PERSON_NAME] 5290 [PERSON_NAME] 4893 View leaderboard" at bounding box center [456, 135] width 913 height 443
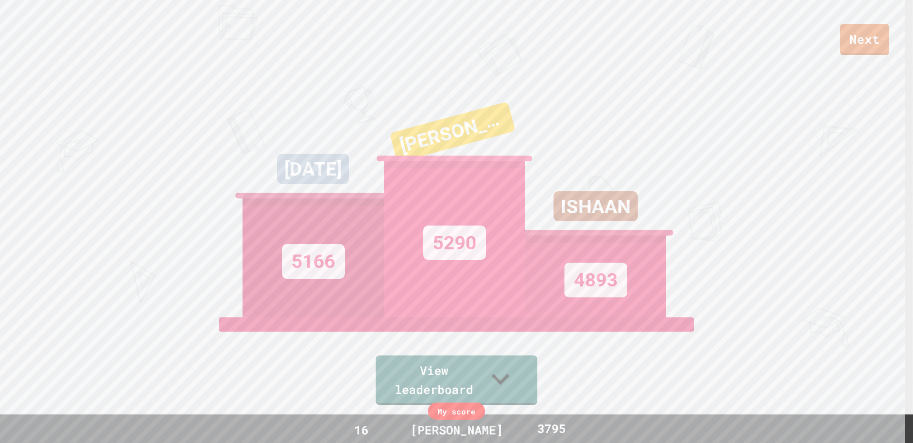
scroll to position [0, 0]
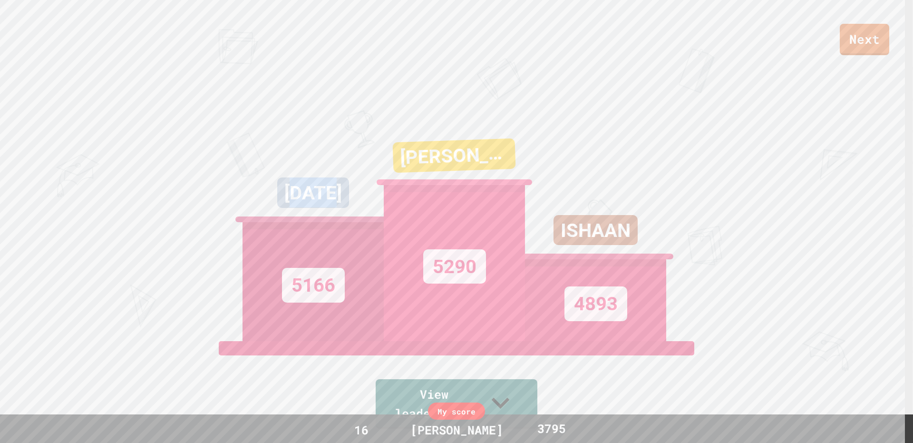
drag, startPoint x: 293, startPoint y: 193, endPoint x: 326, endPoint y: 236, distance: 54.3
click at [336, 235] on div "[DATE] 5166" at bounding box center [313, 222] width 141 height 238
click at [302, 238] on div "5166" at bounding box center [313, 281] width 141 height 119
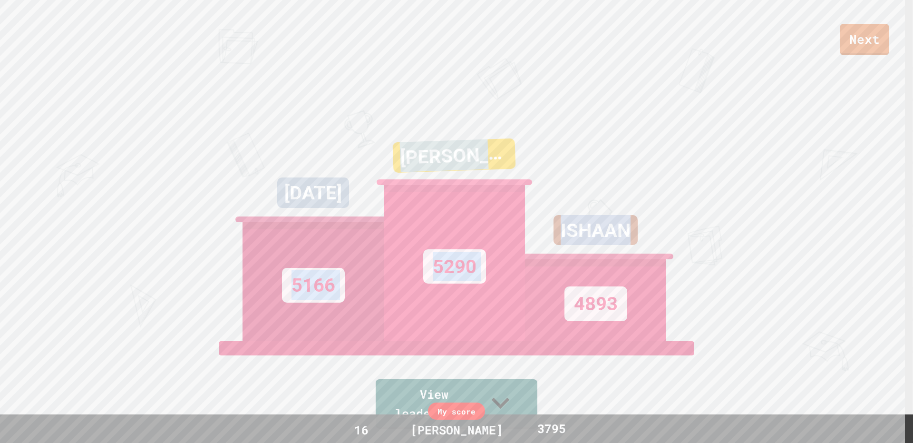
drag, startPoint x: 283, startPoint y: 252, endPoint x: 900, endPoint y: 242, distance: 617.0
click at [900, 242] on div "Next [DATE] 5166 [PERSON_NAME] 5290 [PERSON_NAME] 4893 View leaderboard" at bounding box center [456, 221] width 913 height 443
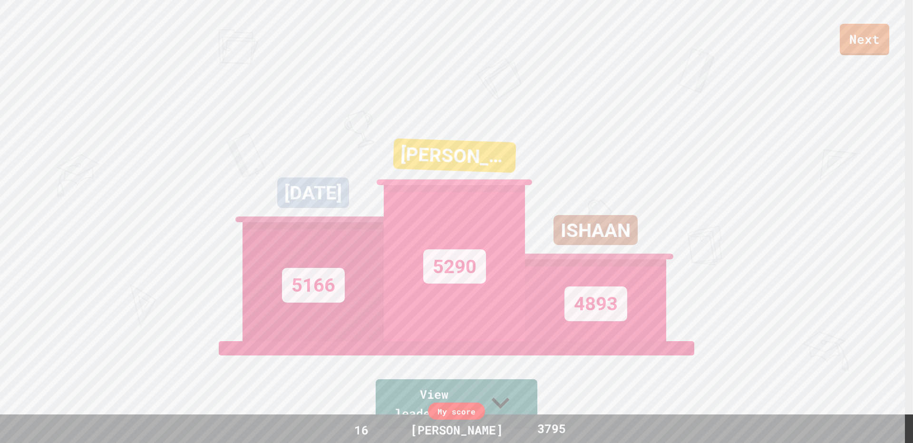
click at [656, 234] on div "ISHAAN" at bounding box center [595, 237] width 141 height 45
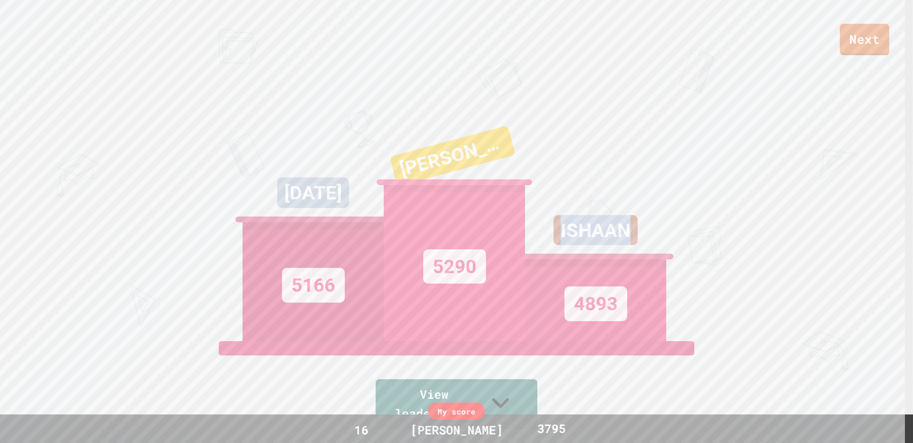
click at [657, 235] on div "ISHAAN" at bounding box center [595, 237] width 141 height 45
click at [658, 235] on div "ISHAAN" at bounding box center [595, 237] width 141 height 45
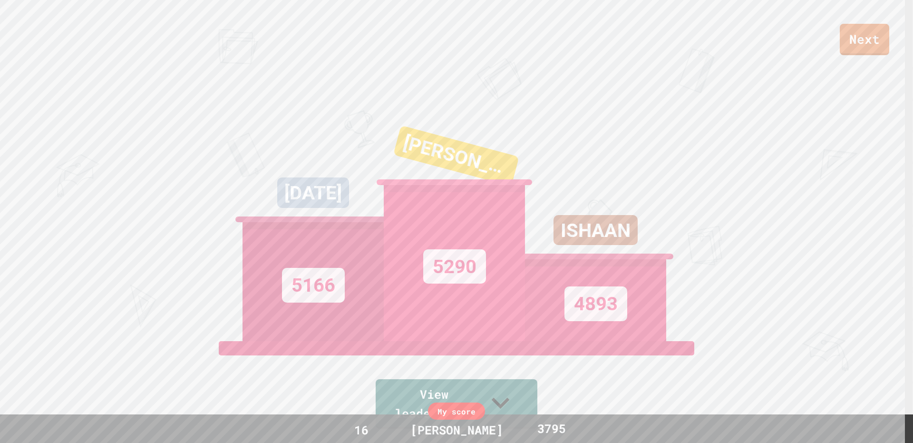
click at [658, 239] on div "ISHAAN" at bounding box center [595, 237] width 141 height 45
